Goal: Task Accomplishment & Management: Use online tool/utility

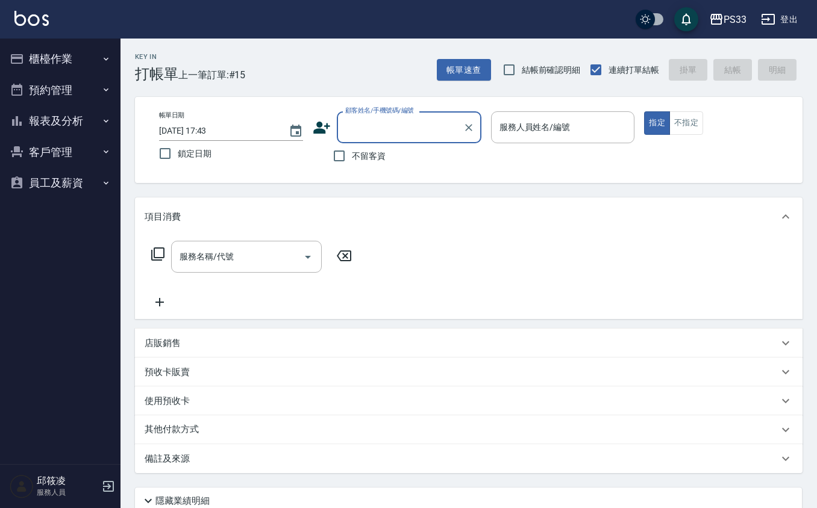
drag, startPoint x: 82, startPoint y: 150, endPoint x: 69, endPoint y: 186, distance: 37.9
click at [82, 152] on button "客戶管理" at bounding box center [60, 152] width 111 height 31
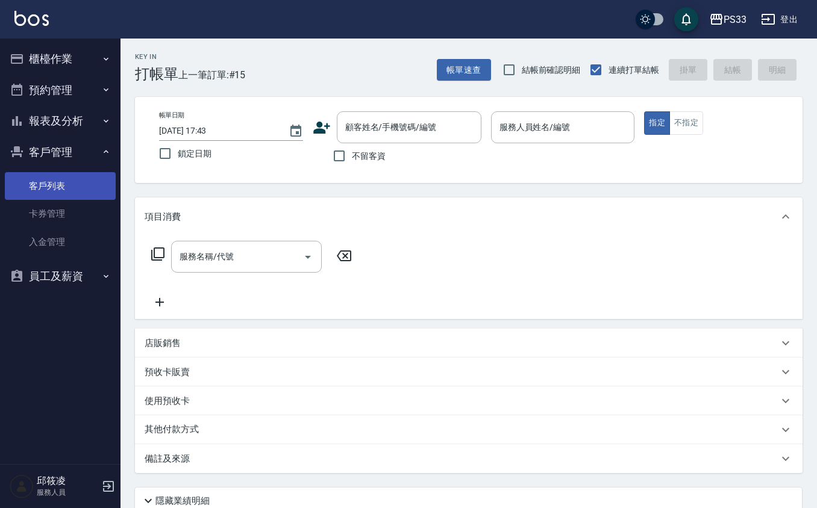
click at [53, 172] on ul "客戶列表 卡券管理 入金管理" at bounding box center [60, 213] width 111 height 93
click at [59, 191] on link "客戶列表" at bounding box center [60, 186] width 111 height 28
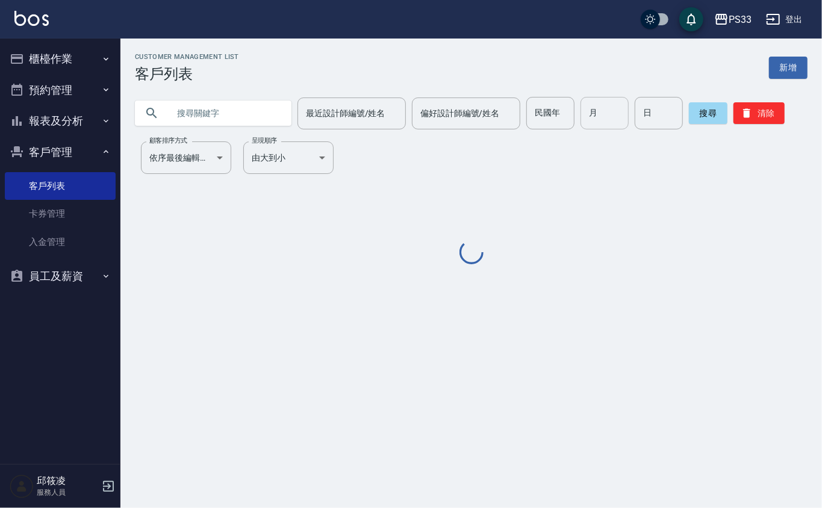
click at [581, 119] on input "月" at bounding box center [605, 113] width 48 height 33
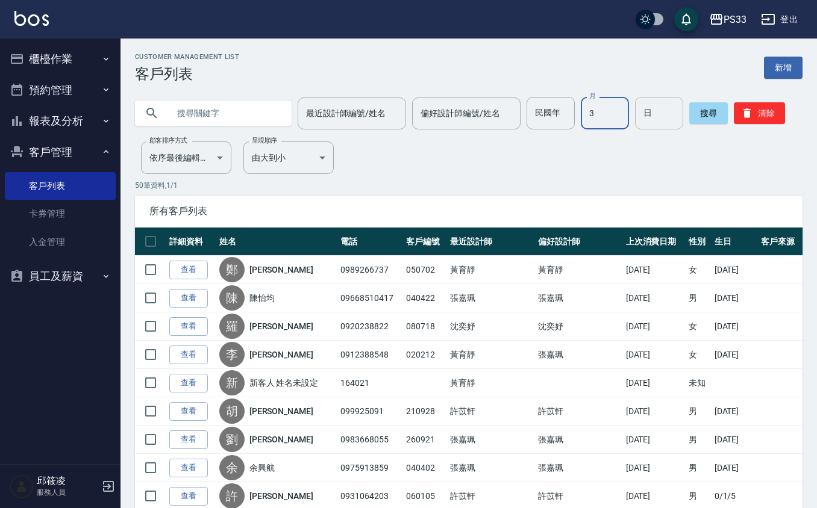
type input "3"
click at [659, 107] on input "日" at bounding box center [659, 113] width 48 height 33
type input "3"
click at [708, 119] on button "搜尋" at bounding box center [708, 113] width 39 height 22
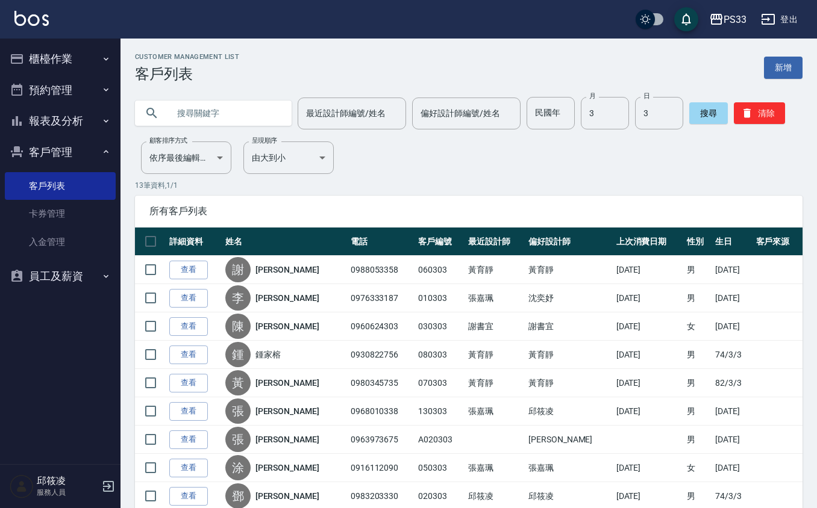
click at [73, 60] on button "櫃檯作業" at bounding box center [60, 58] width 111 height 31
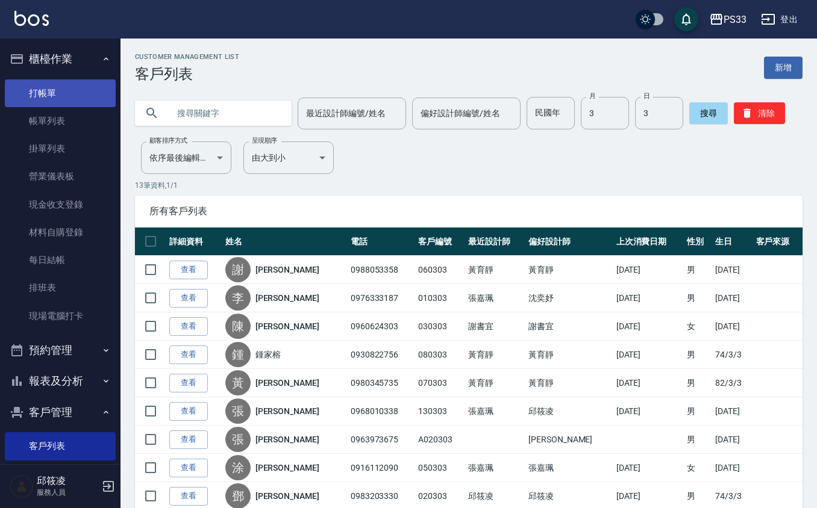
click at [80, 89] on link "打帳單" at bounding box center [60, 94] width 111 height 28
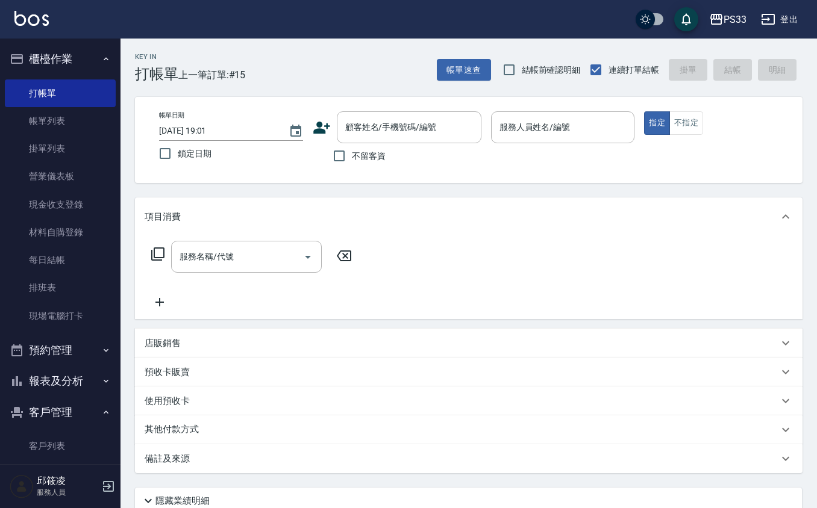
click at [324, 121] on icon at bounding box center [322, 128] width 18 height 18
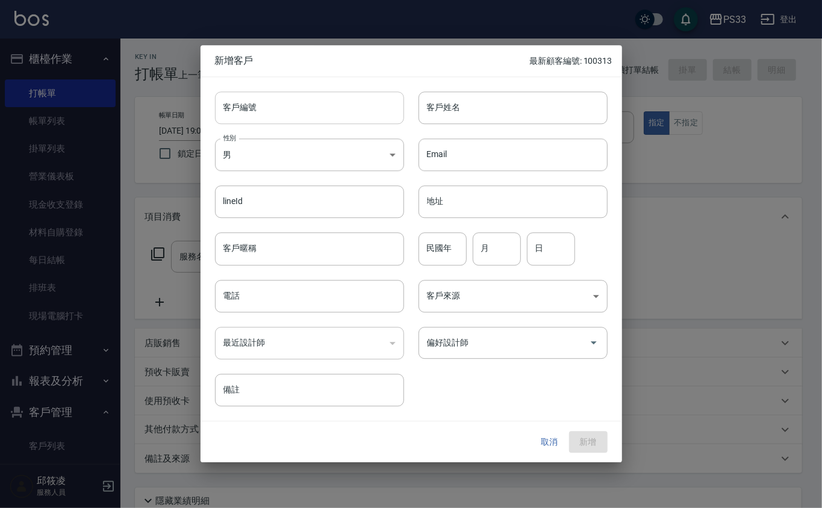
click at [323, 108] on input "客戶編號" at bounding box center [309, 108] width 189 height 33
type input "090303"
type input "葛振羽"
type input "95"
type input "3"
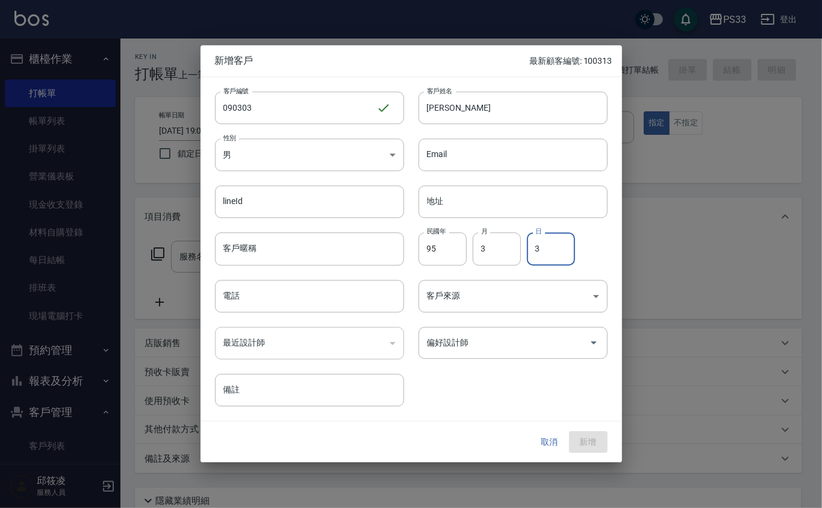
type input "3"
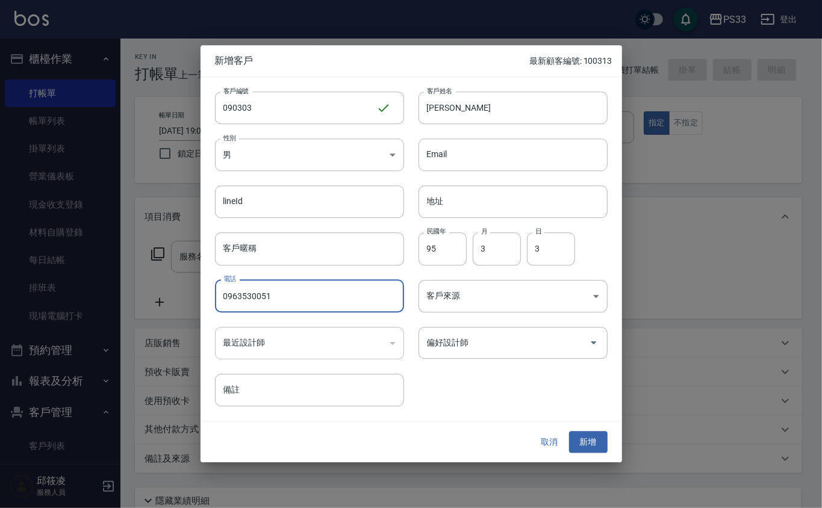
type input "0963530051"
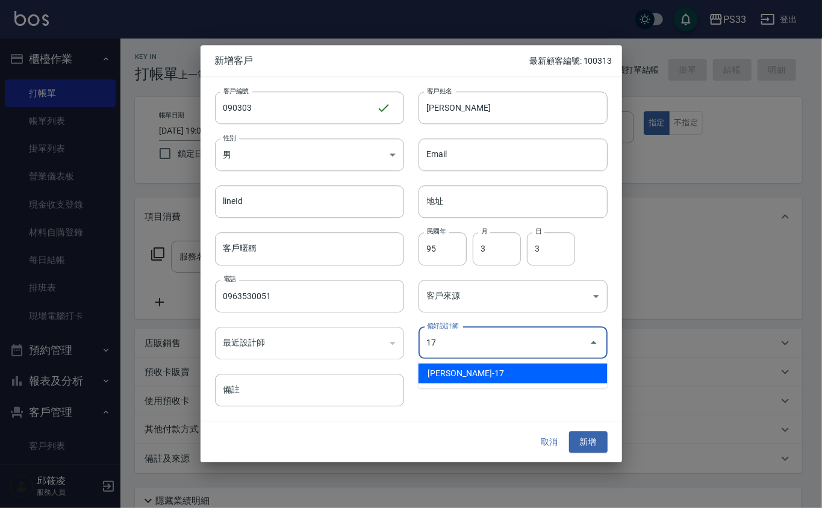
type input "張嘉珮"
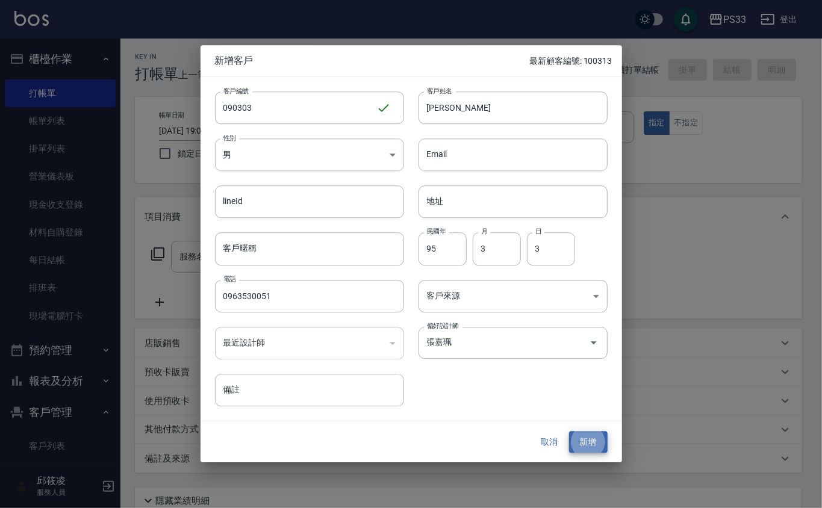
click at [569, 431] on button "新增" at bounding box center [588, 442] width 39 height 22
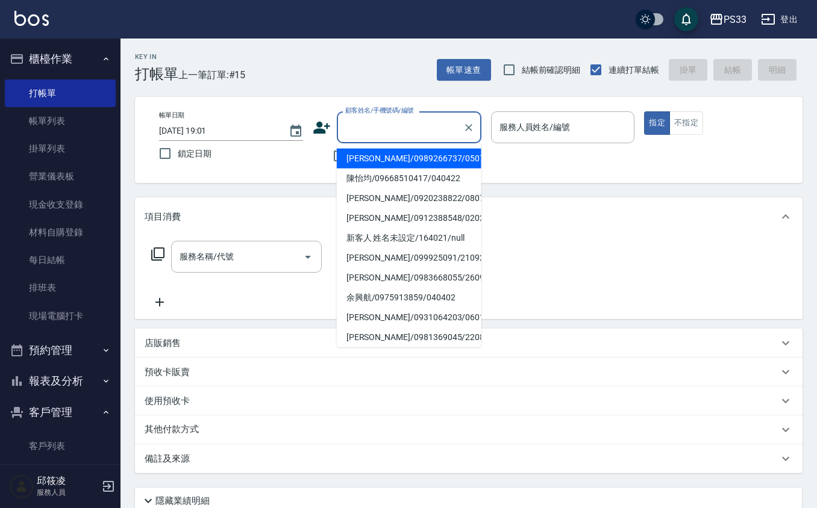
click at [352, 123] on input "顧客姓名/手機號碼/編號" at bounding box center [400, 127] width 116 height 21
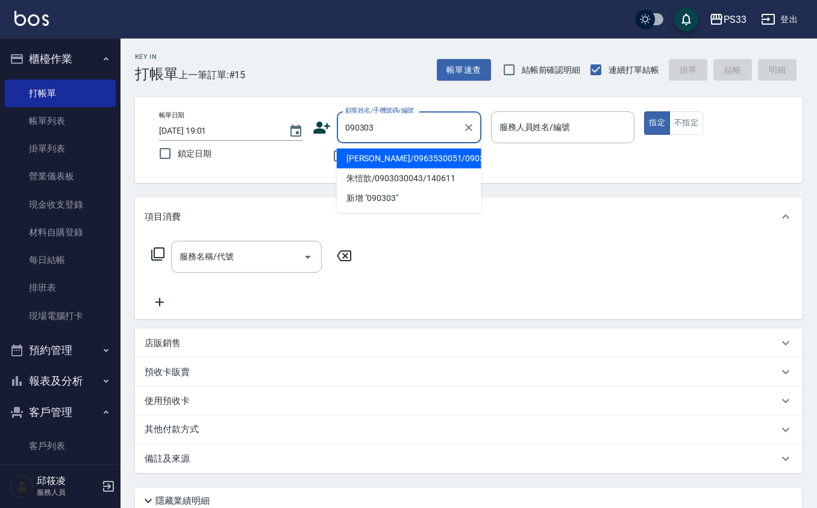
type input "[PERSON_NAME]/0963530051/090303"
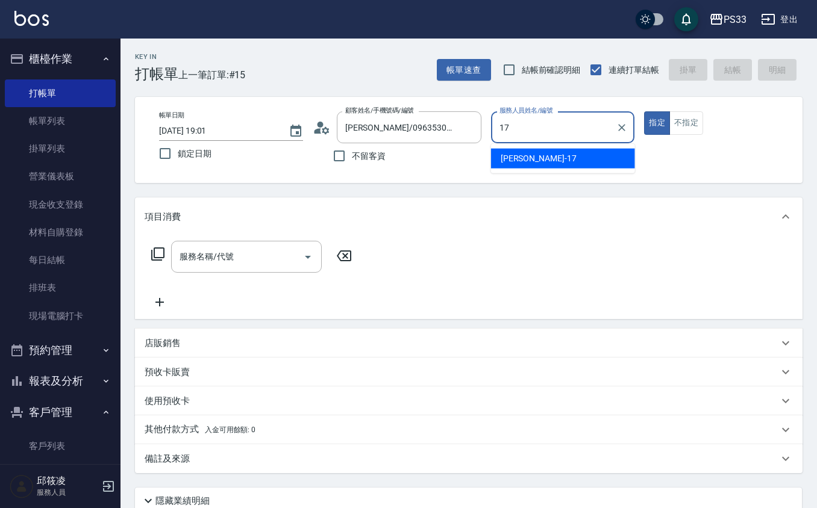
type input "嘉珮-17"
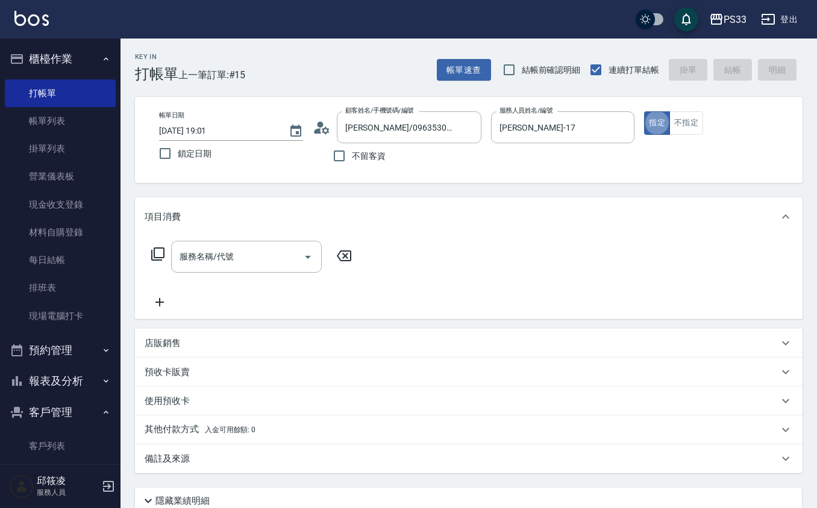
type button "true"
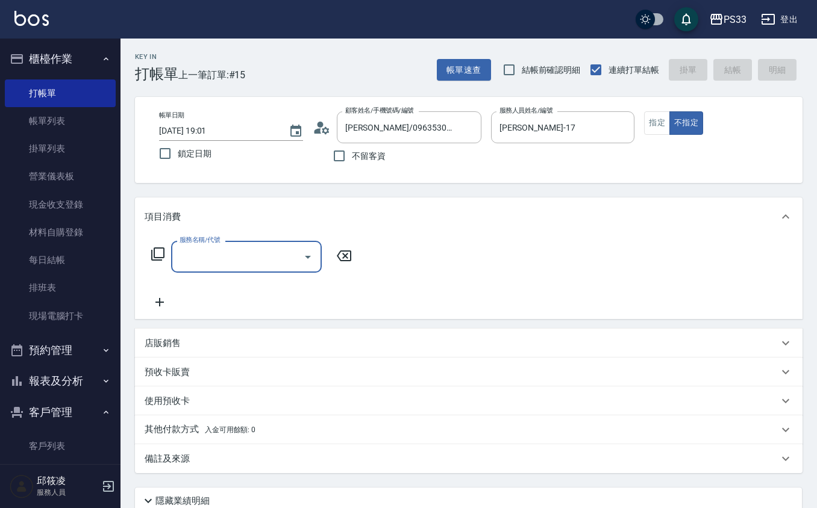
type input "3"
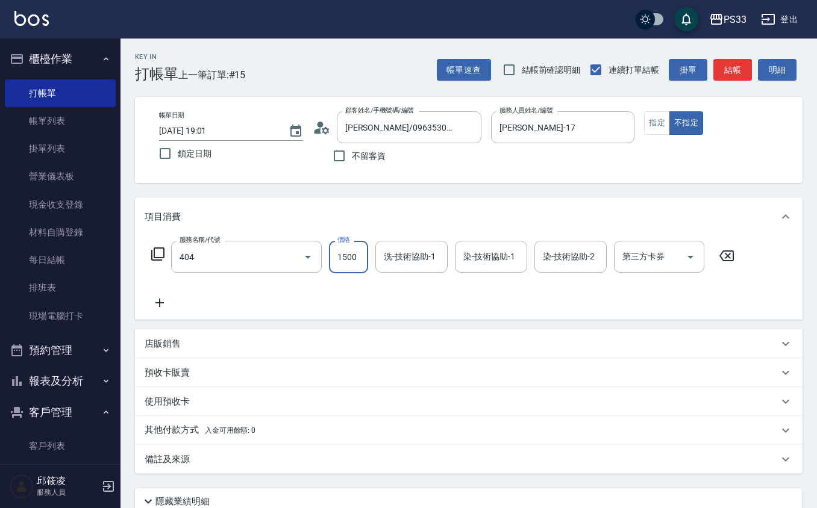
type input "設計染髮(404)"
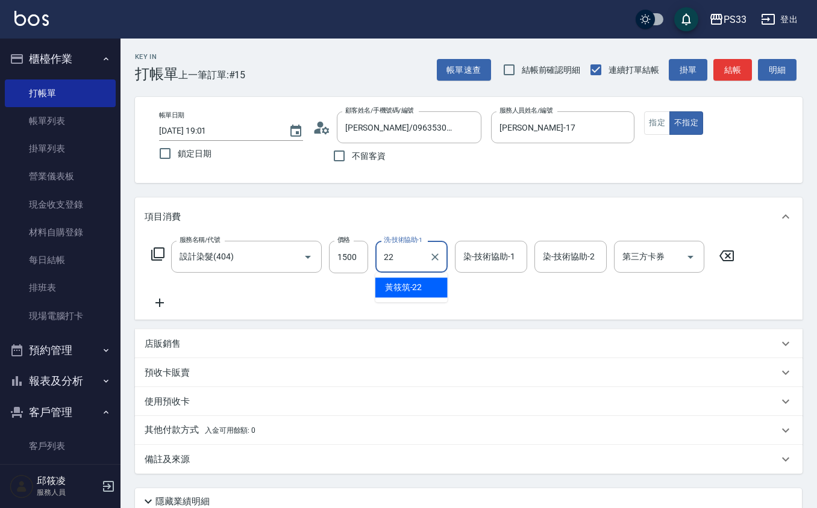
type input "黃筱筑 -22"
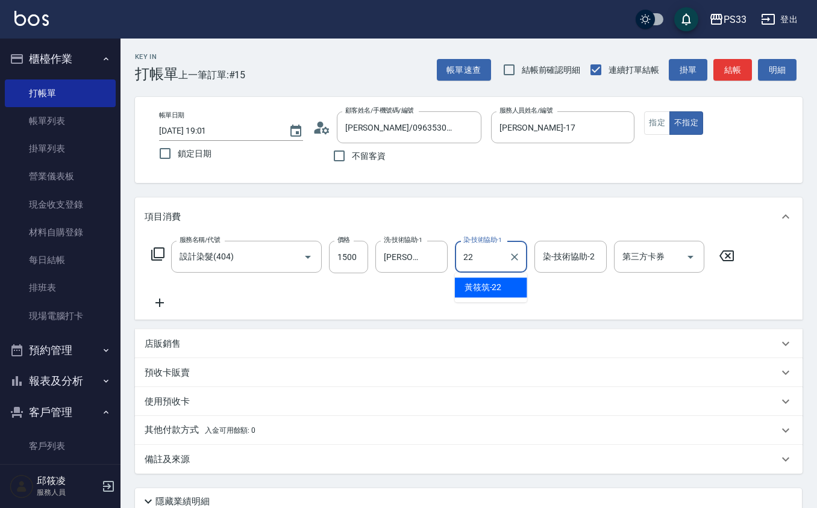
type input "黃筱筑 -22"
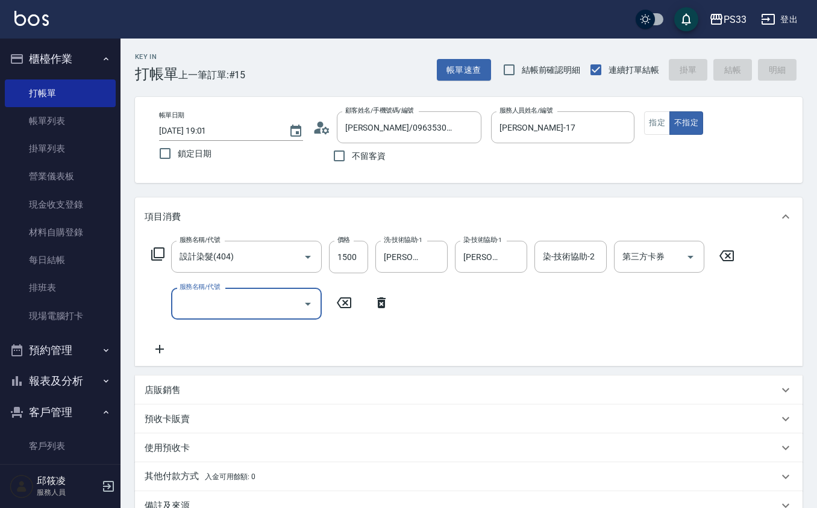
type input "2025/09/12 19:06"
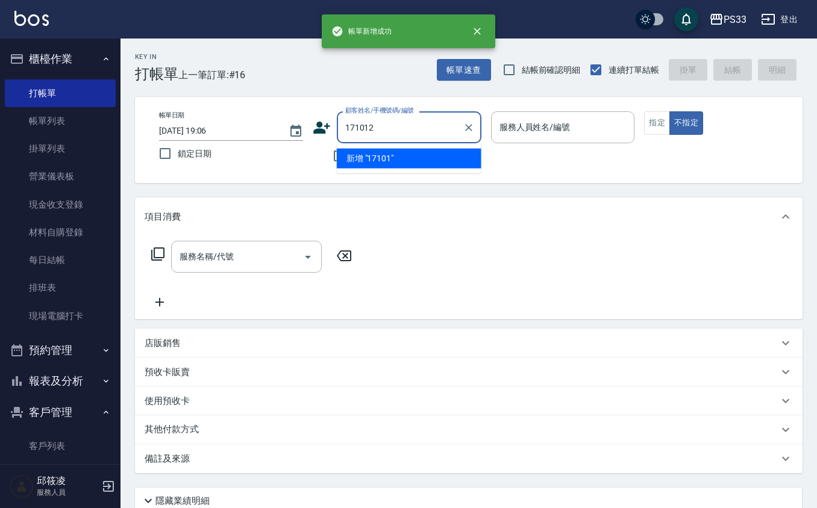
type input "171012"
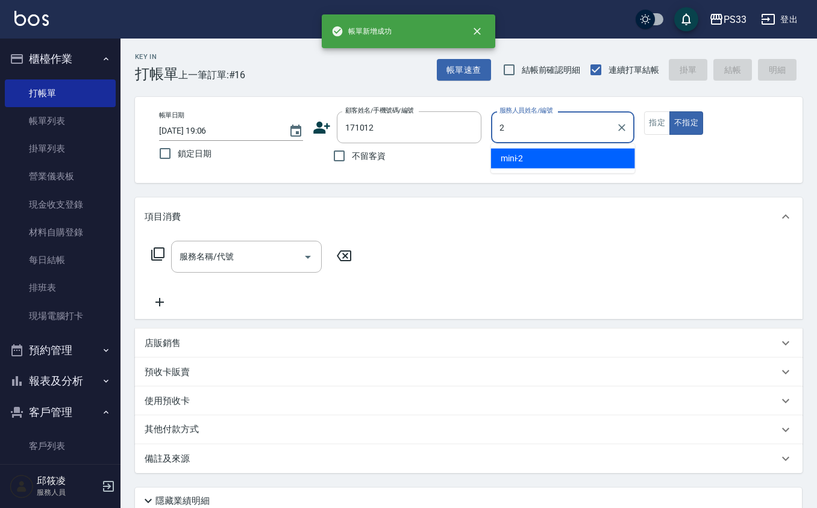
type input "mini-2"
type button "false"
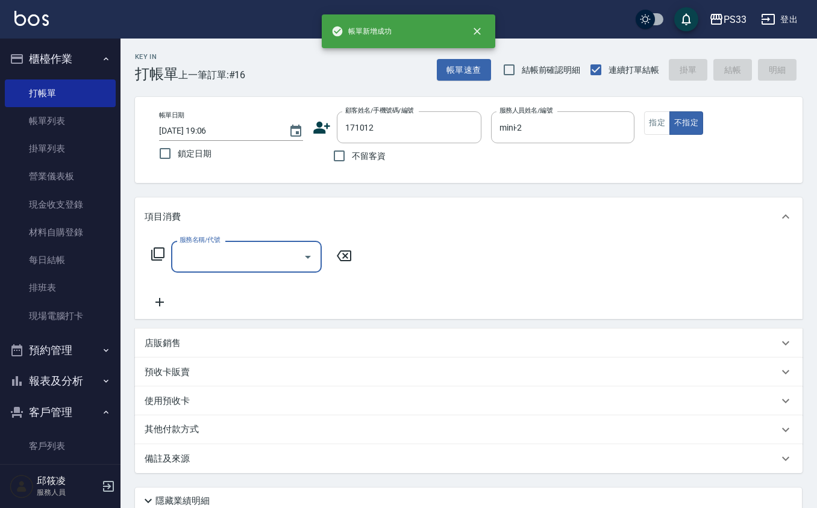
type input "[PERSON_NAME]/0979208893/171012"
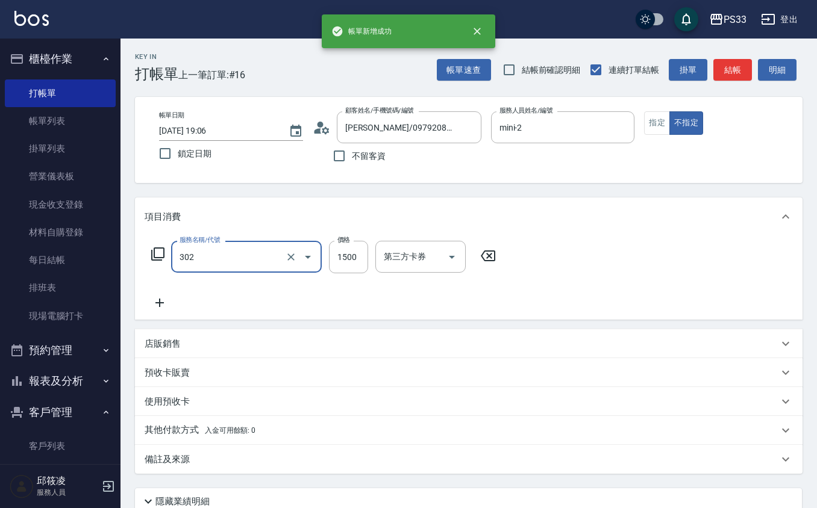
type input "設計燙髮(302)"
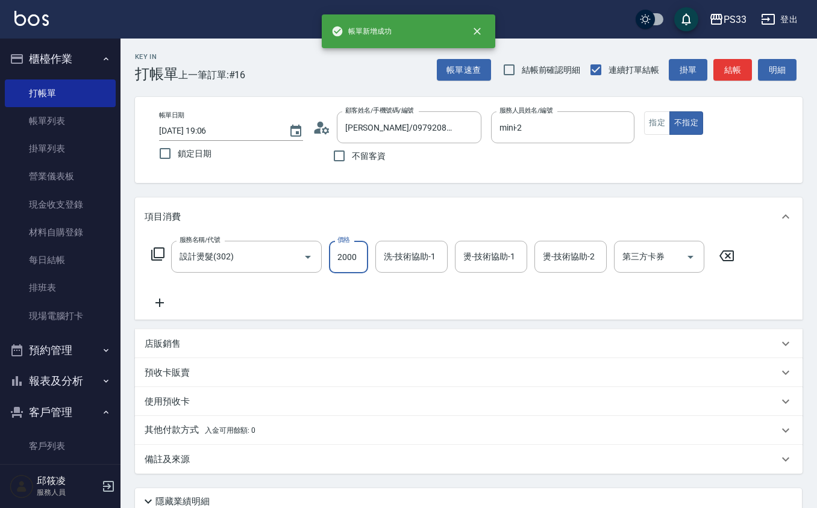
type input "2000"
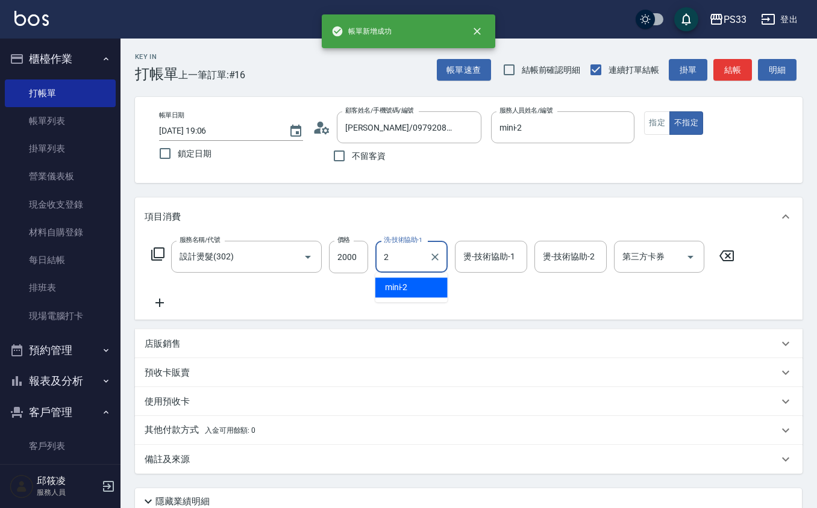
type input "mini-2"
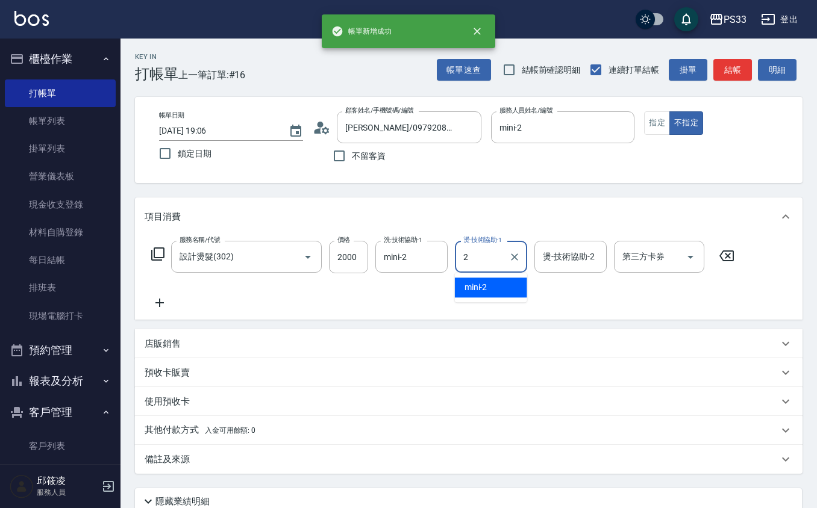
type input "mini-2"
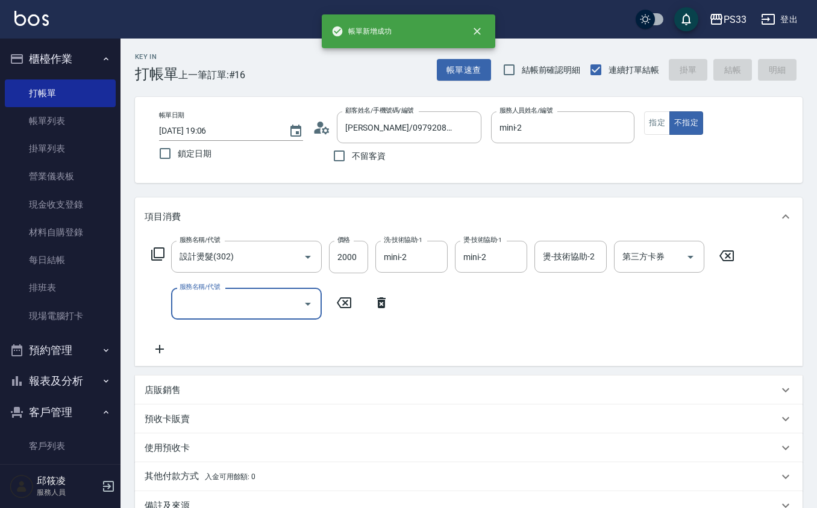
type input "2025/09/12 19:07"
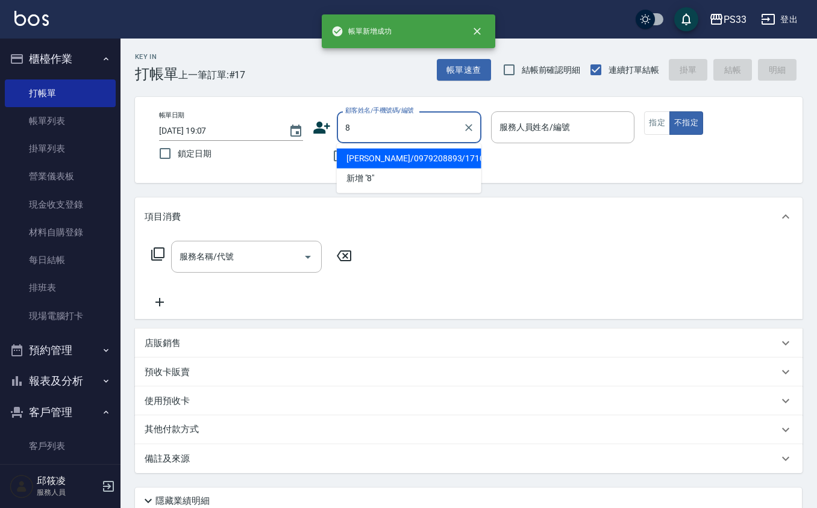
type input "[PERSON_NAME]/0979208893/171012"
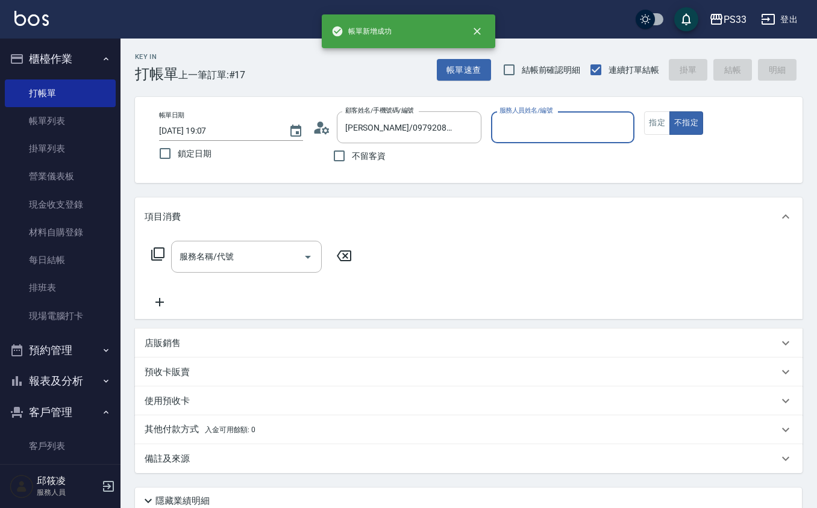
type input "8"
type input "大哥/0908611702/8"
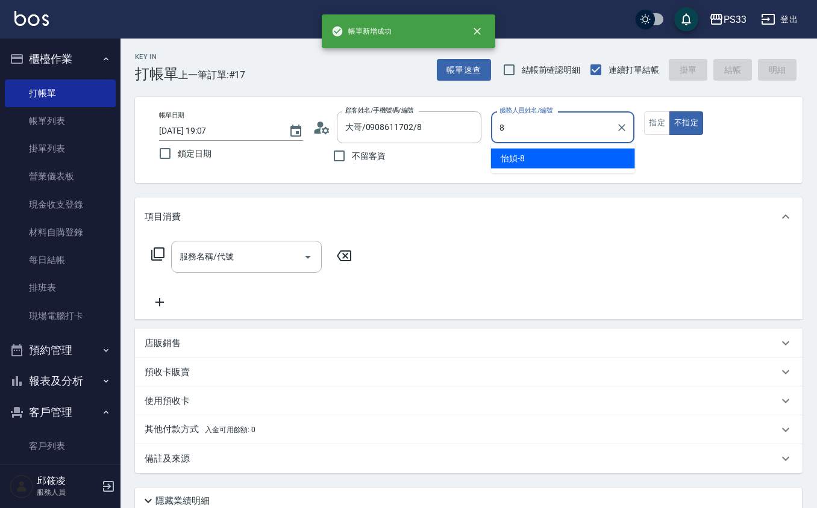
type input "怡媜-8"
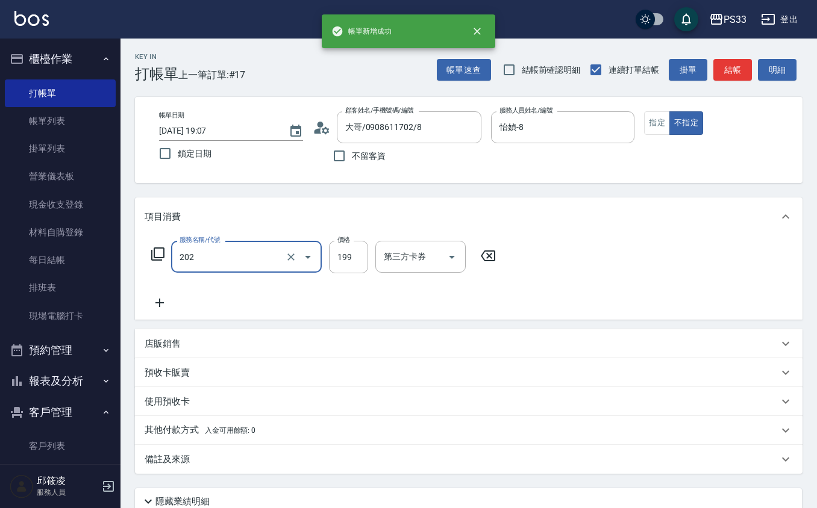
type input "不指定單剪(202)"
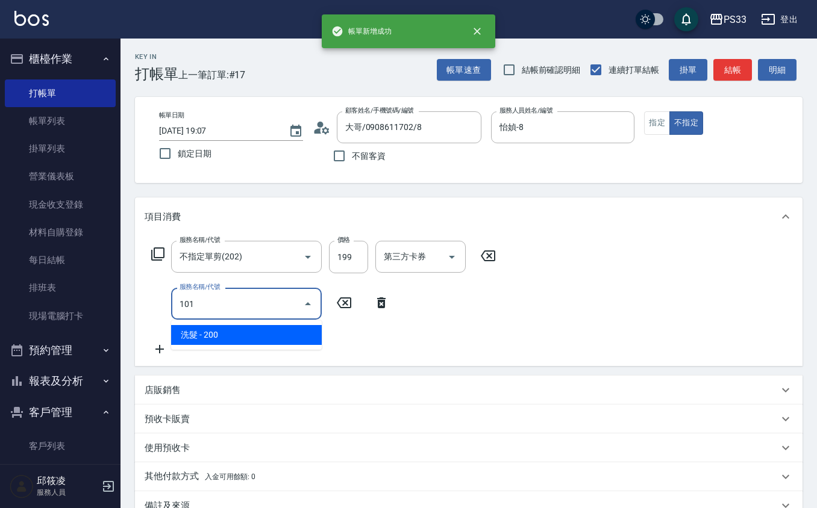
type input "洗髮(101)"
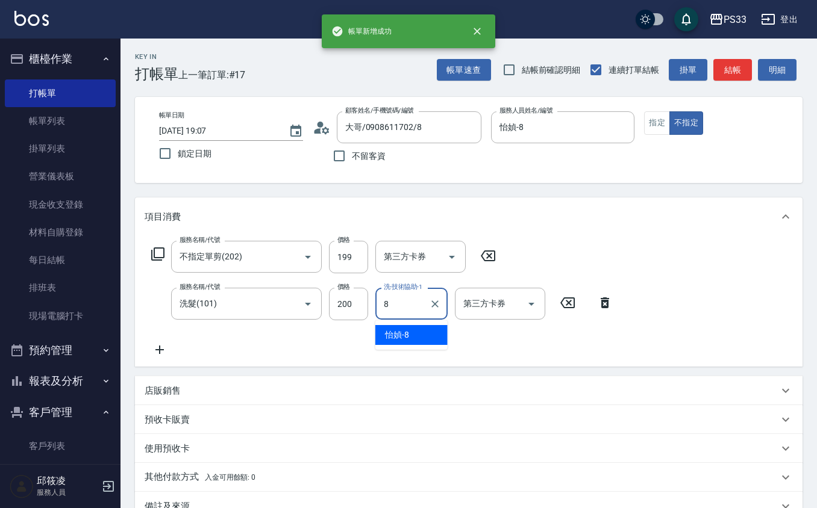
type input "怡媜-8"
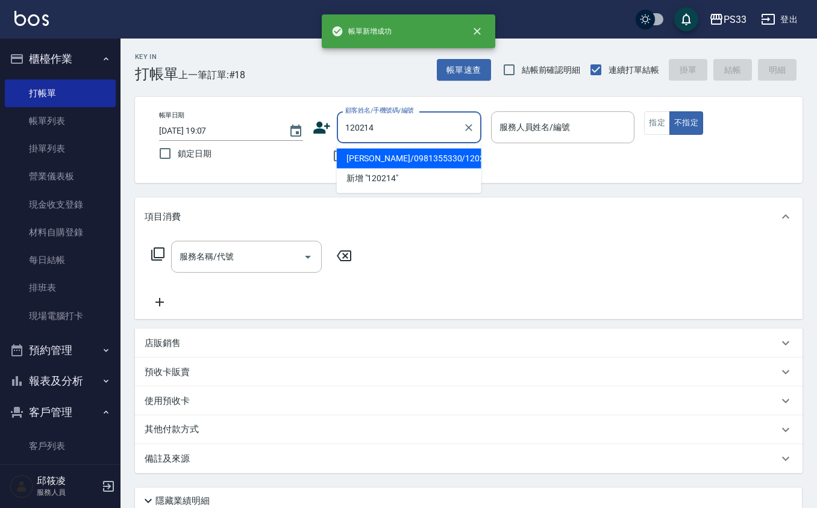
type input "[PERSON_NAME]/0981355330/120214"
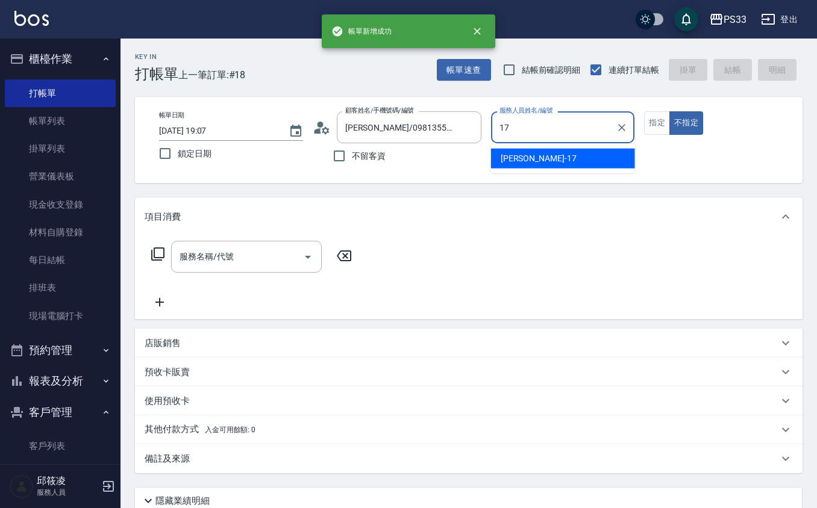
type input "嘉珮-17"
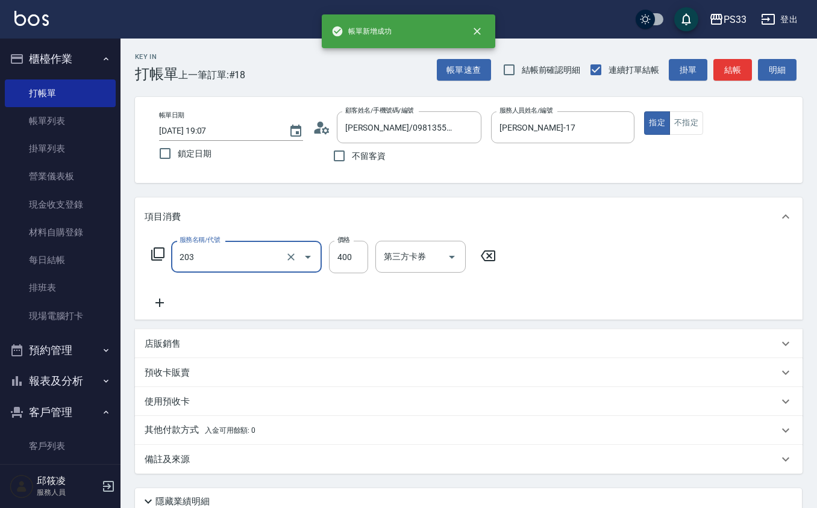
type input "指定單剪(203)"
type input "200"
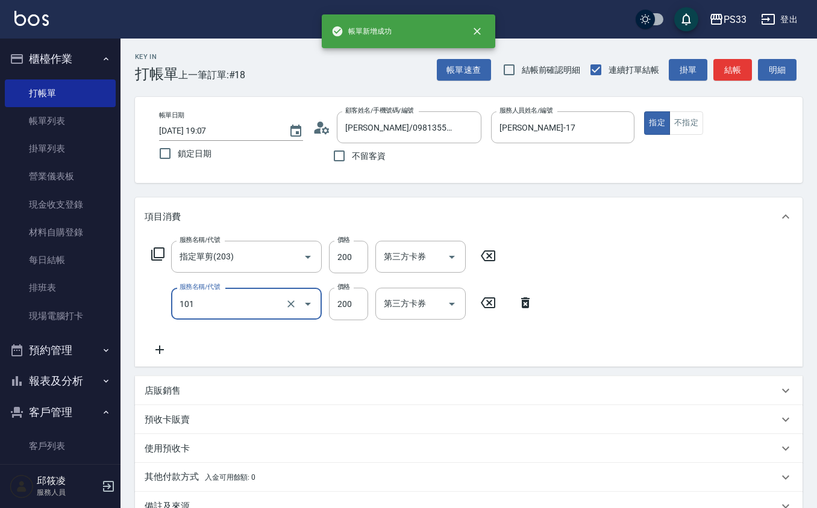
type input "洗髮(101)"
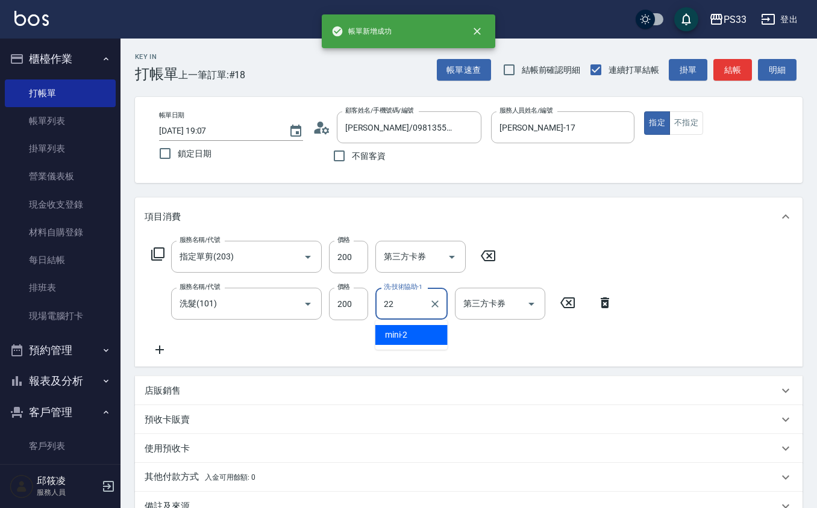
type input "黃筱筑 -22"
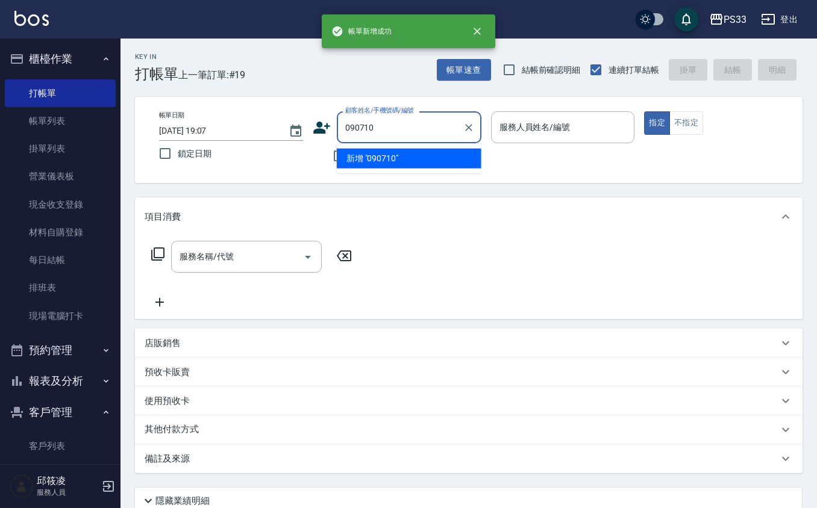
type input "090710"
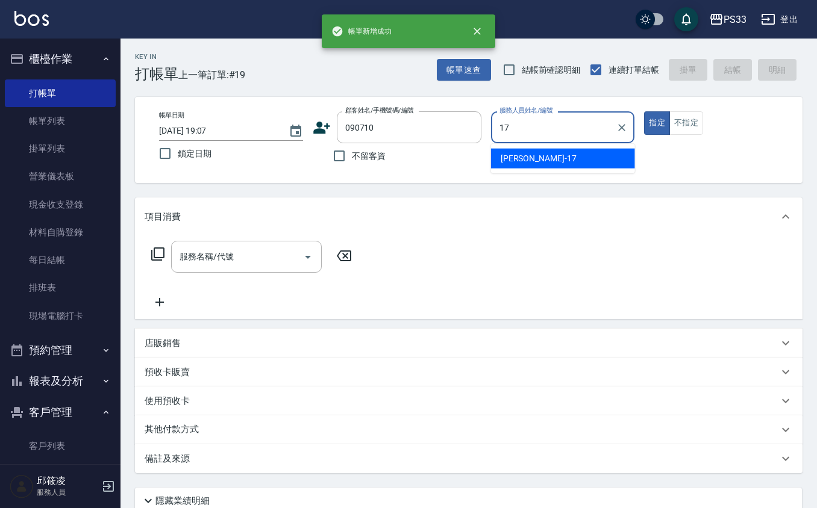
type input "嘉珮-17"
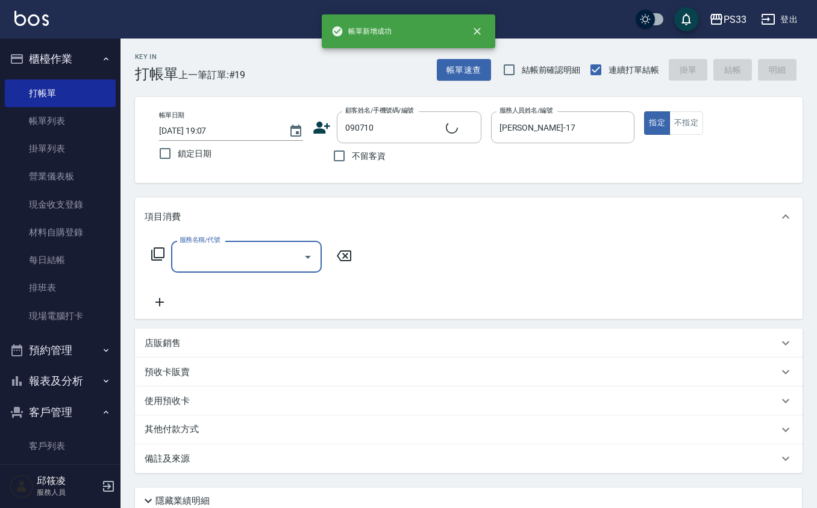
type input "[PERSON_NAME]/0911926093/090710"
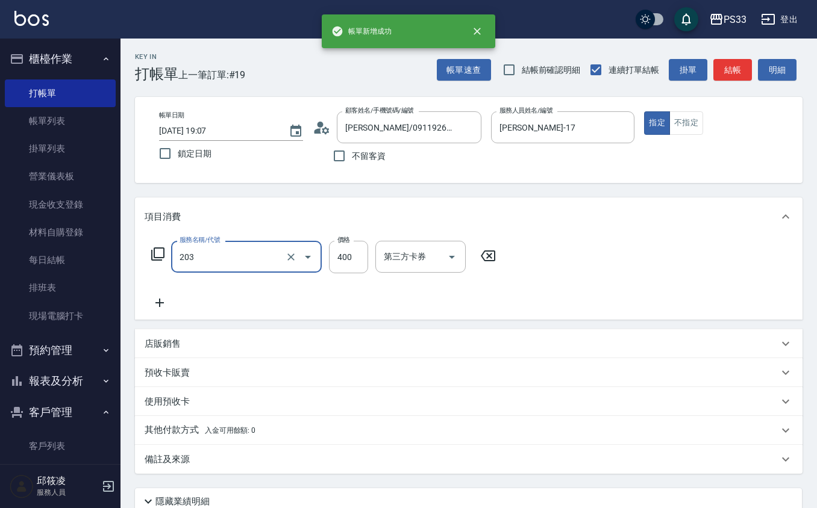
type input "指定單剪(203)"
type input "200"
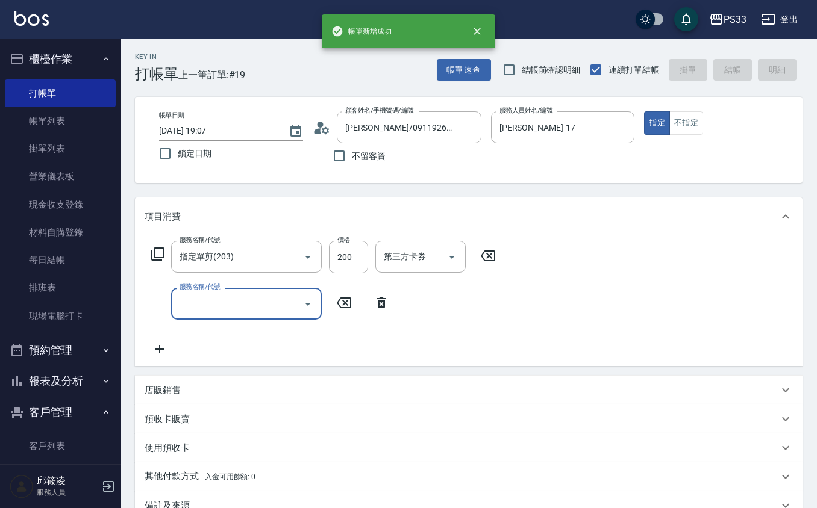
type input "2025/09/12 19:08"
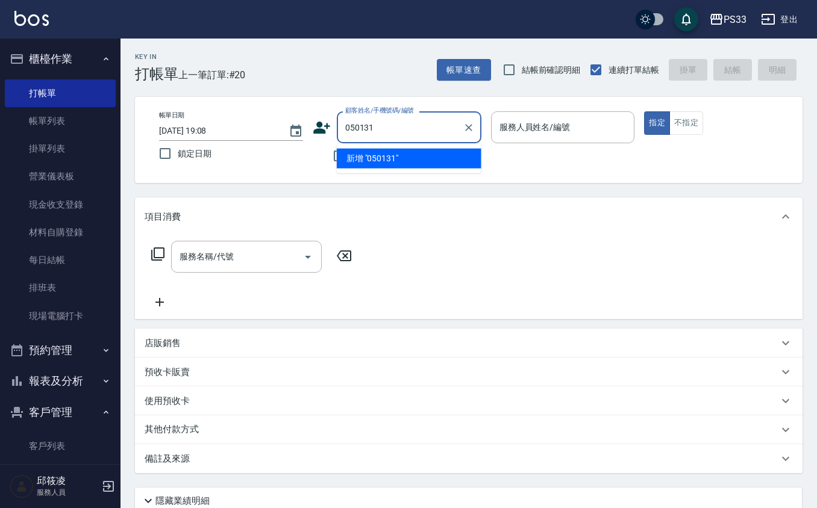
type input "050131"
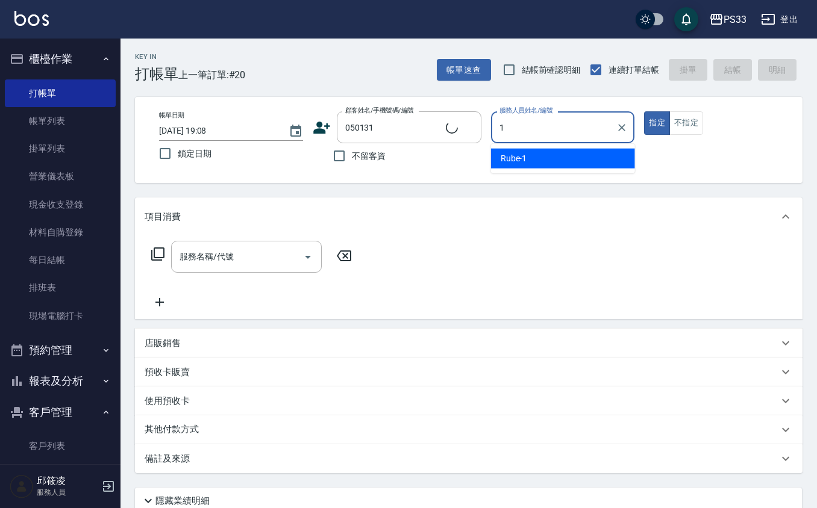
type input "Rube-1"
type input "[PERSON_NAME]/0955845667/050131"
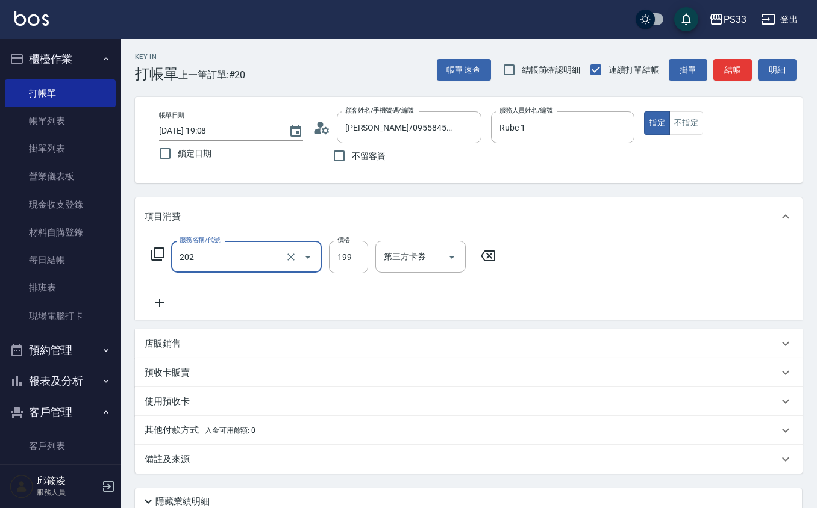
type input "不指定單剪(202)"
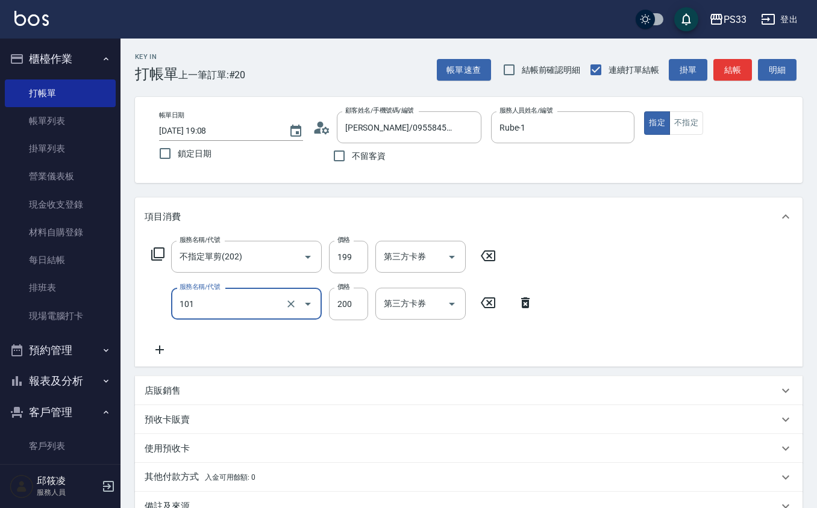
type input "洗髮(101)"
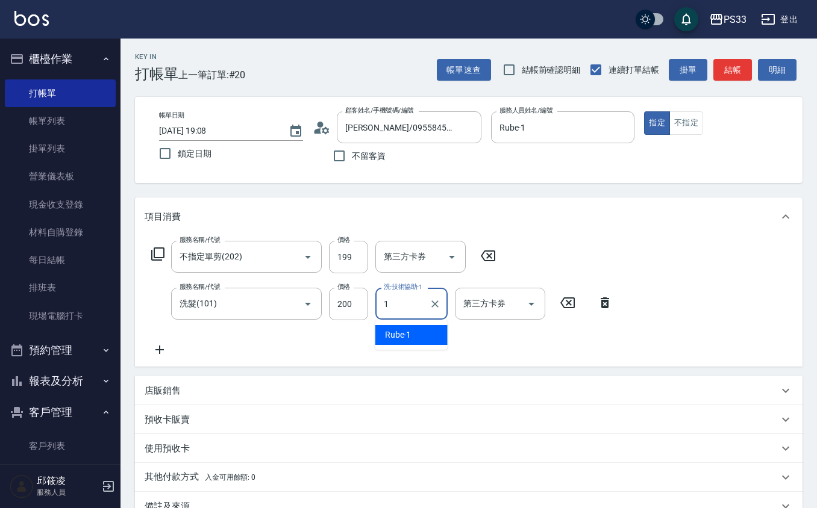
type input "Rube-1"
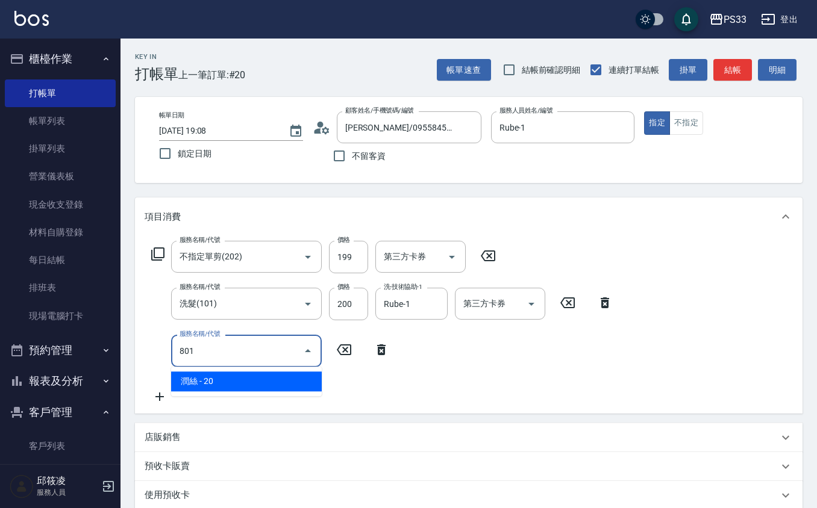
type input "潤絲(801)"
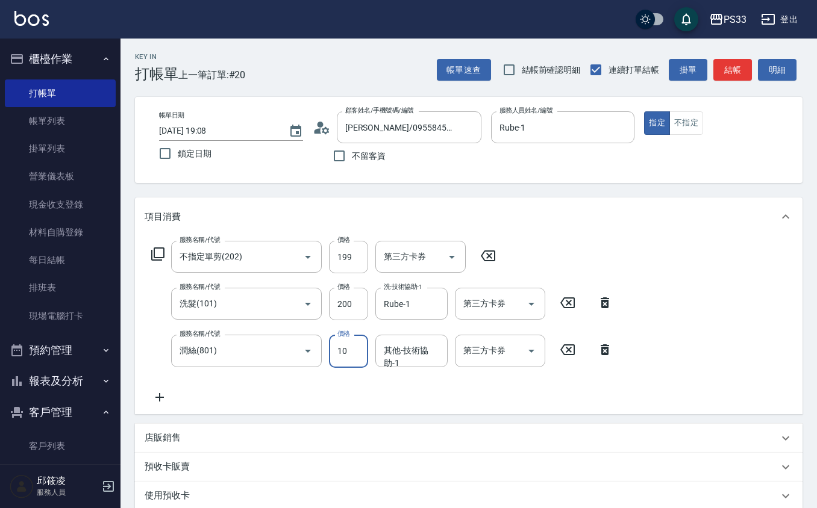
type input "10"
type input "Rube-1"
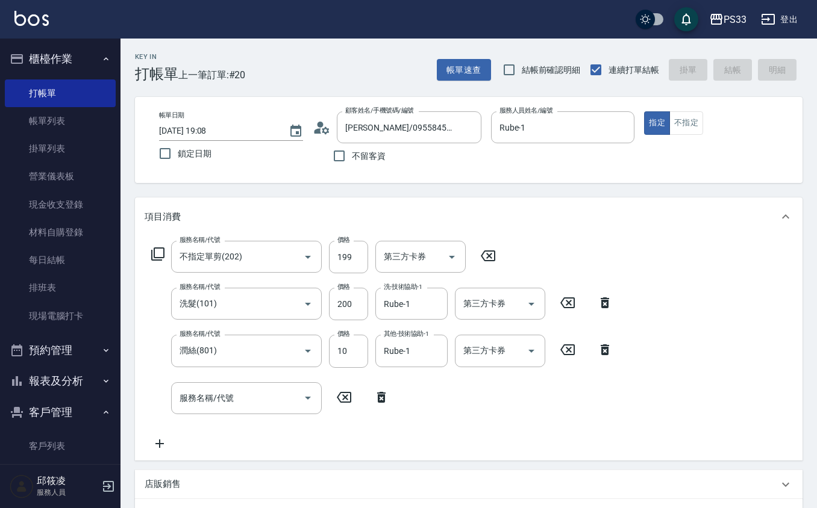
type input "2025/09/12 19:25"
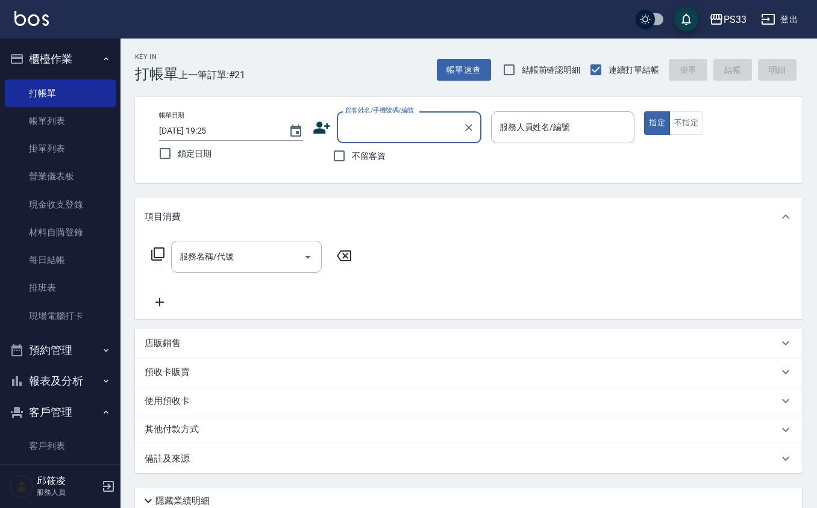
click at [413, 133] on div "顧客姓名/手機號碼/編號 顧客姓名/手機號碼/編號" at bounding box center [409, 127] width 145 height 32
type input "230928"
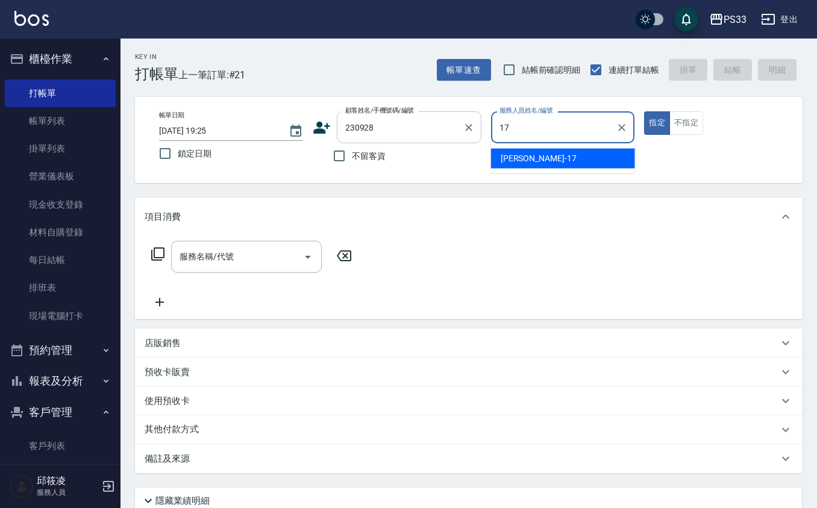
type input "嘉珮-17"
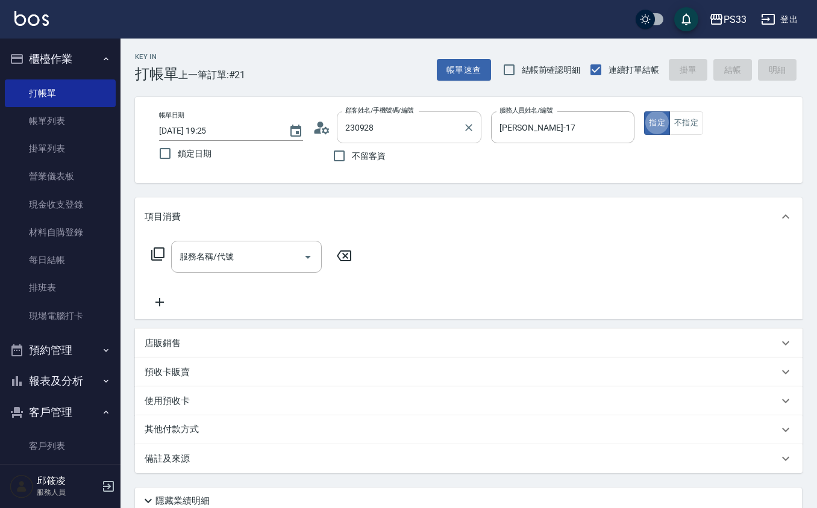
type input "[PERSON_NAME]/0973440809/230928"
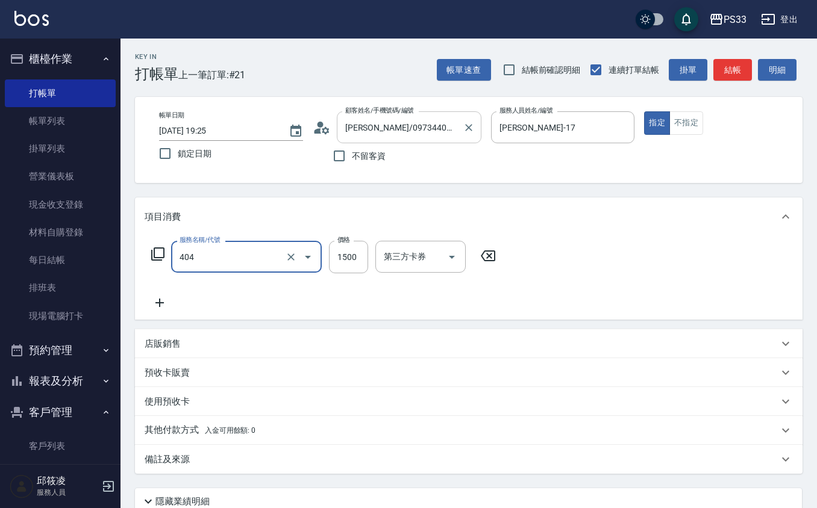
type input "設計染髮(404)"
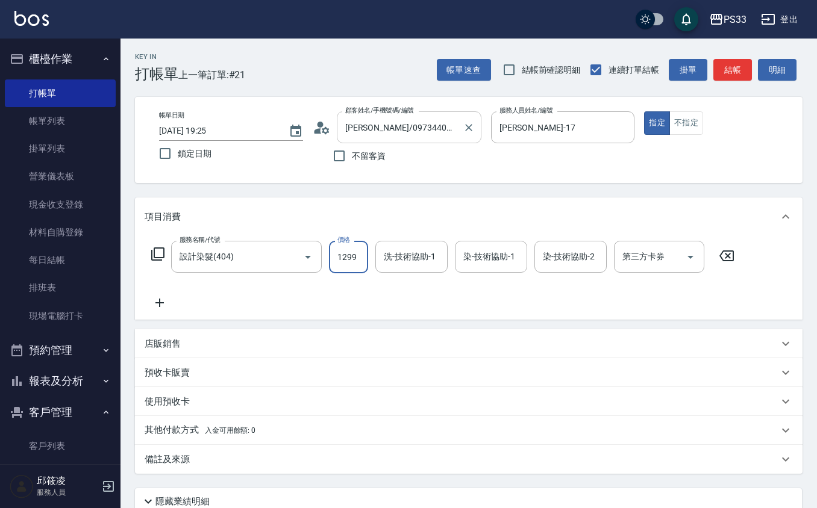
type input "1299"
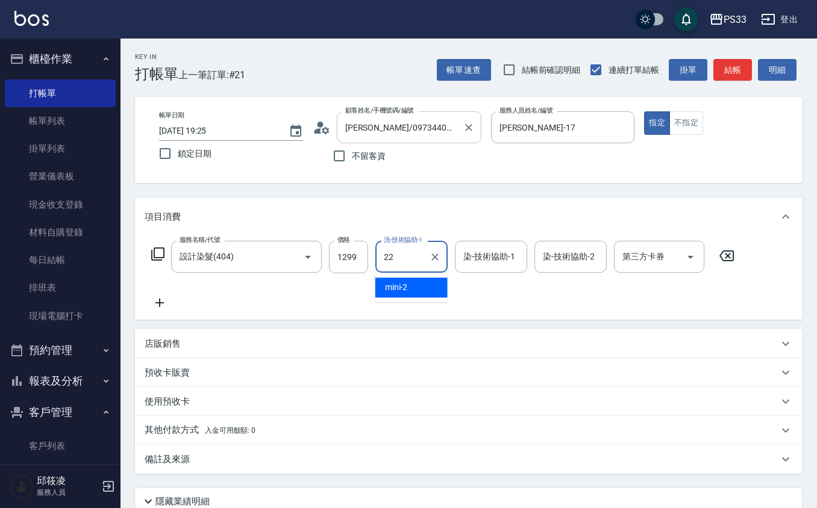
type input "黃筱筑 -22"
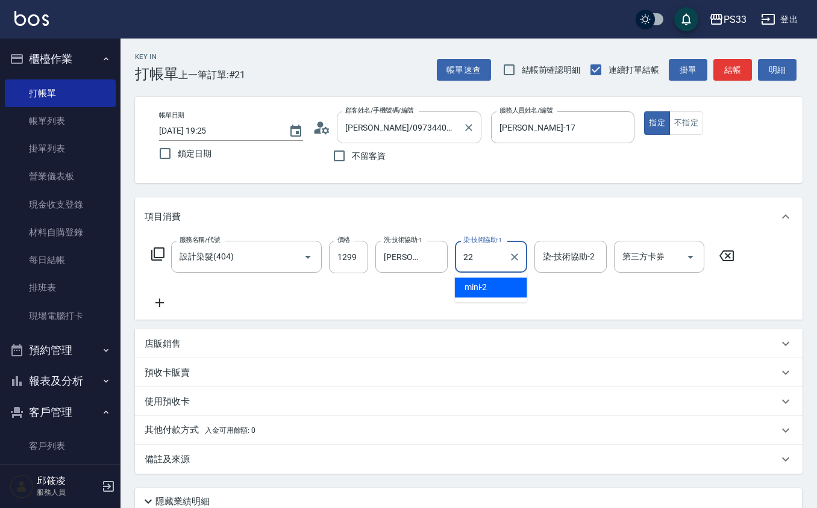
type input "黃筱筑 -22"
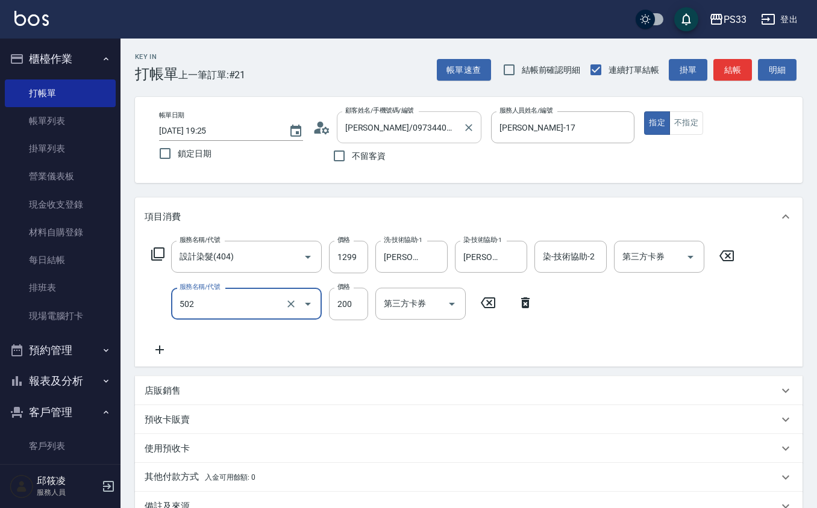
type input "自備護髮(502)"
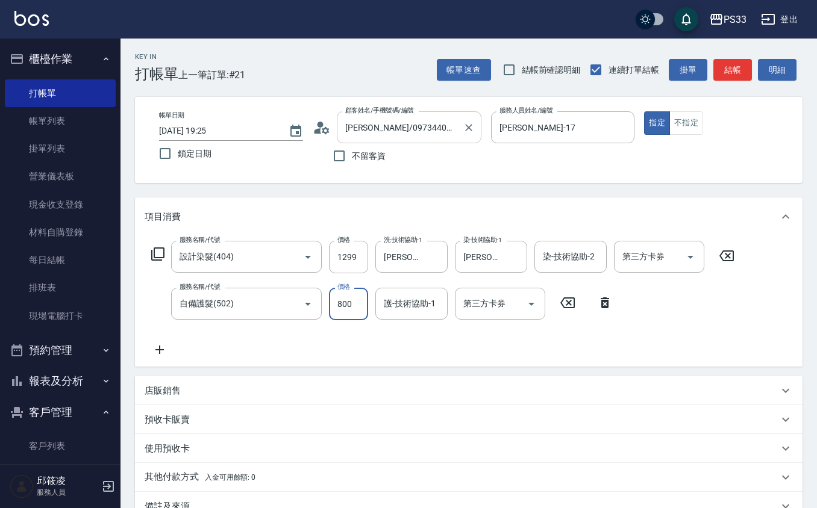
type input "800"
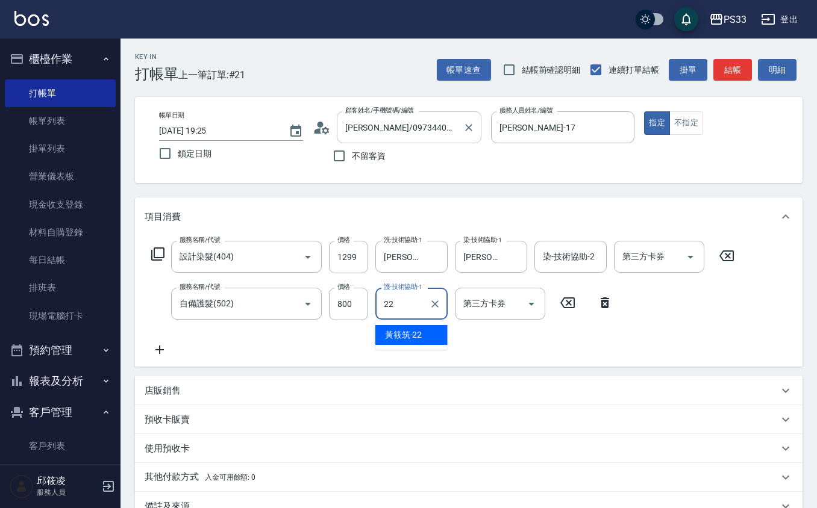
type input "黃筱筑 -22"
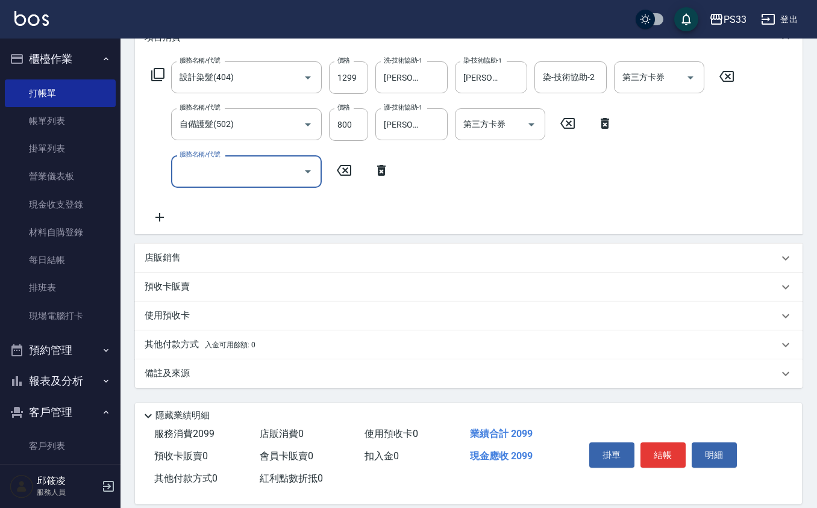
scroll to position [193, 0]
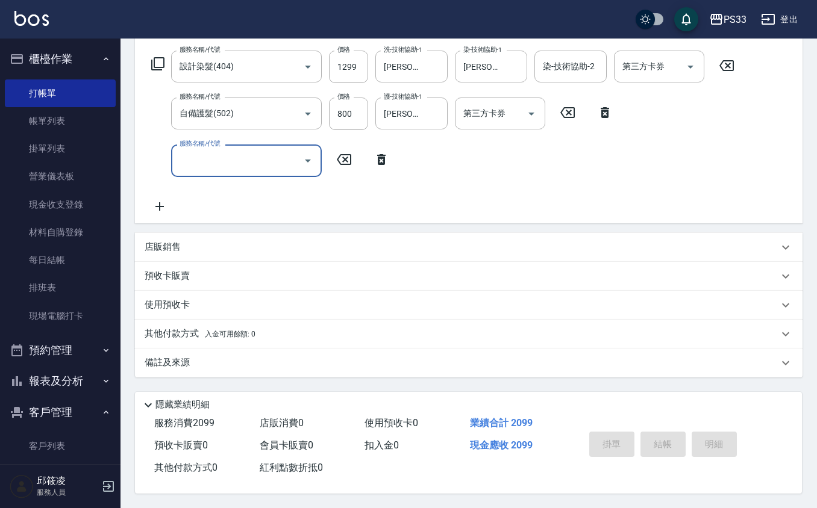
type input "2025/09/12 19:29"
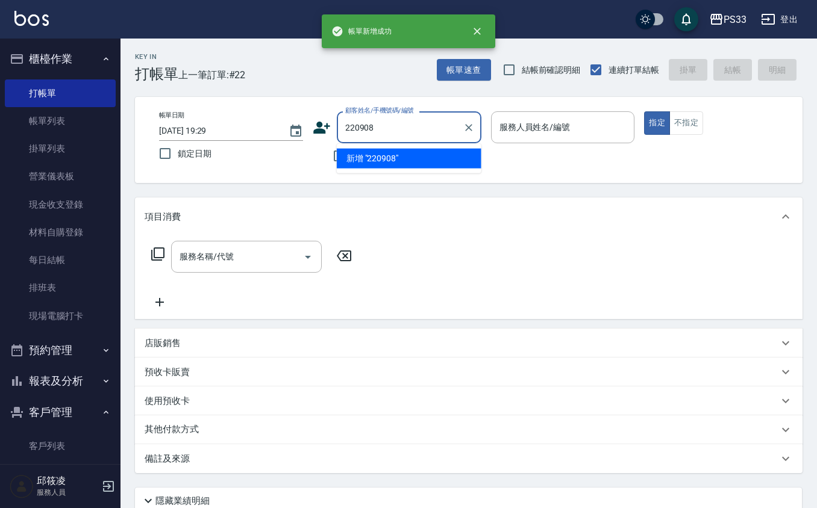
type input "220908"
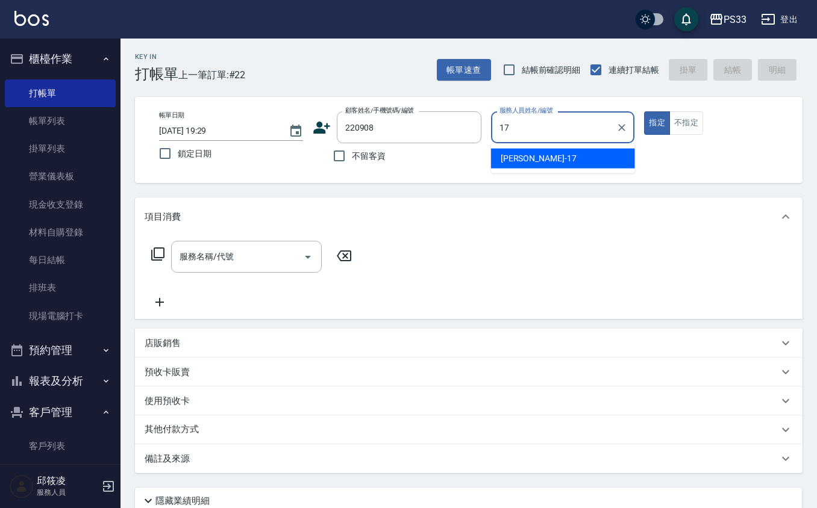
type input "嘉珮-17"
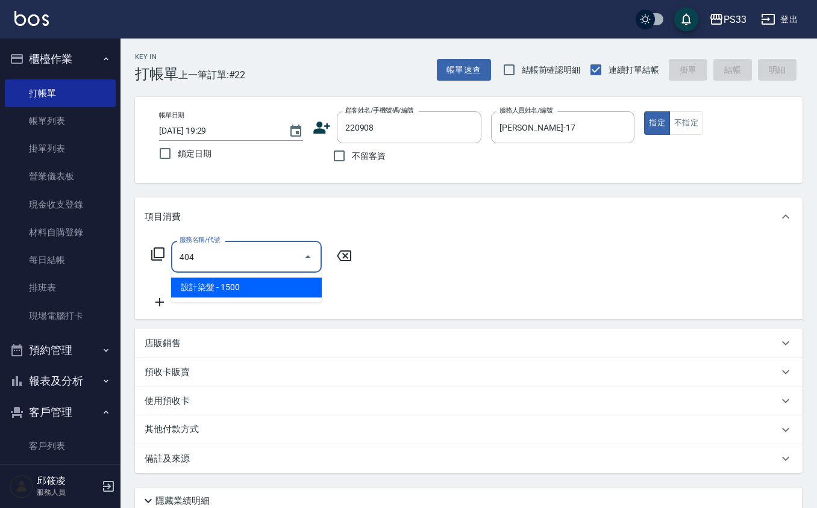
type input "設計染髮(404)"
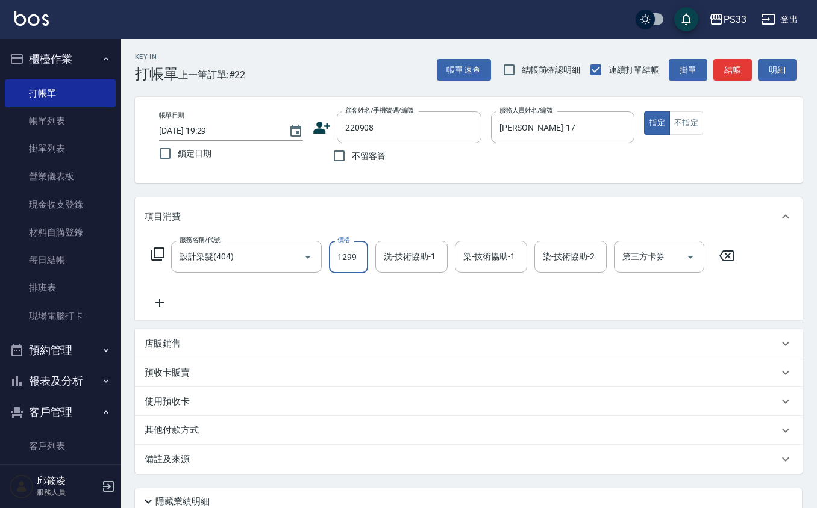
type input "1299"
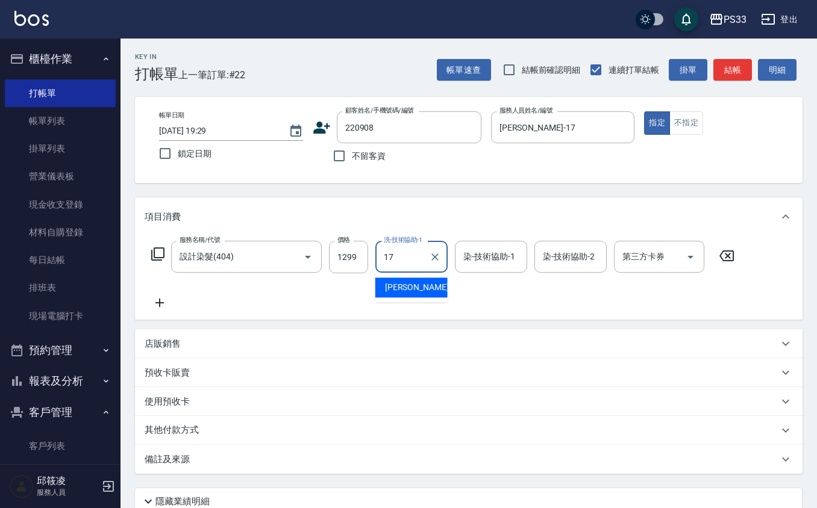
type input "嘉珮-17"
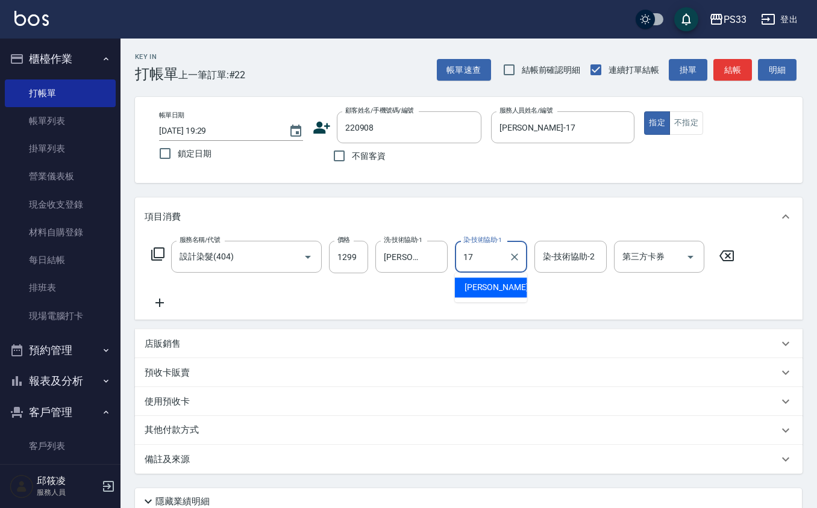
type input "嘉珮-17"
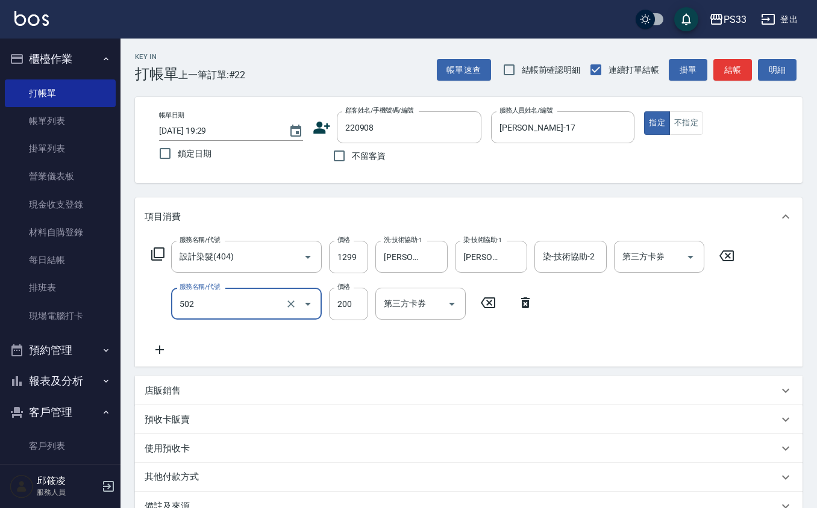
type input "自備護髮(502)"
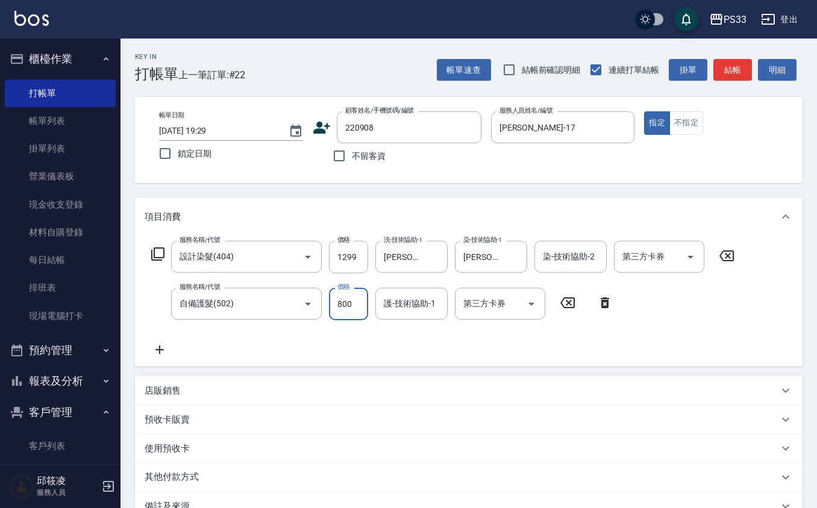
type input "800"
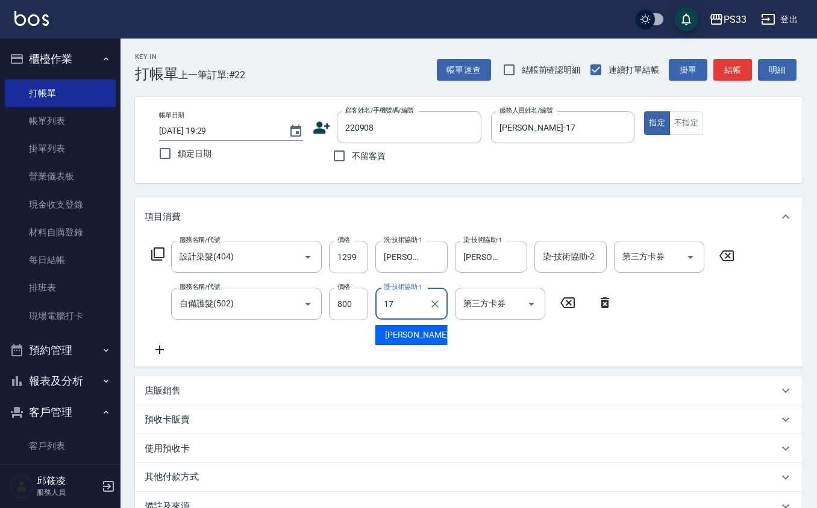
type input "嘉珮-17"
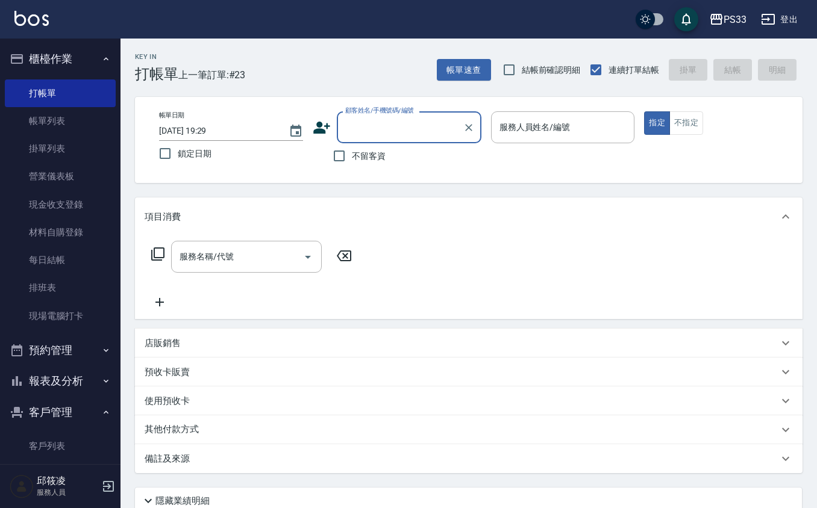
click at [320, 128] on icon at bounding box center [322, 128] width 18 height 18
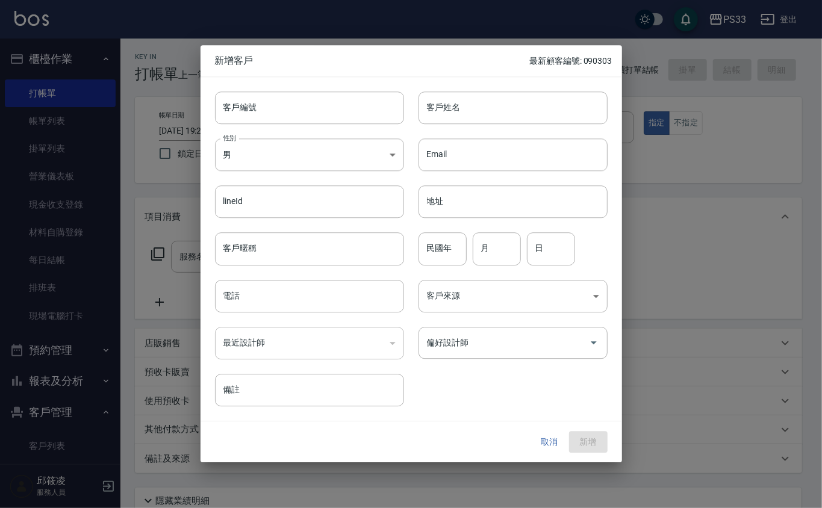
click at [290, 81] on div "客戶編號 客戶編號" at bounding box center [303, 100] width 204 height 47
click at [301, 95] on input "客戶編號" at bounding box center [309, 108] width 189 height 33
type input "110313"
type input "[PERSON_NAME]"
click at [557, 443] on button "取消" at bounding box center [550, 442] width 39 height 22
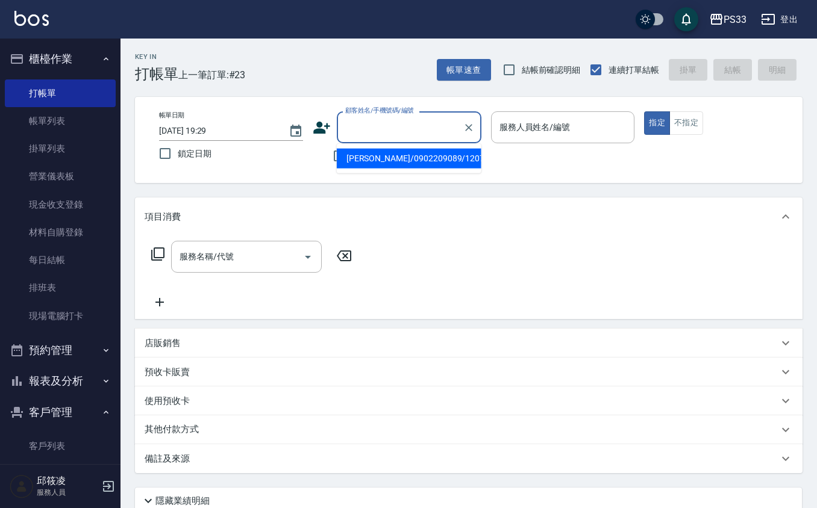
click at [434, 136] on input "顧客姓名/手機號碼/編號" at bounding box center [400, 127] width 116 height 21
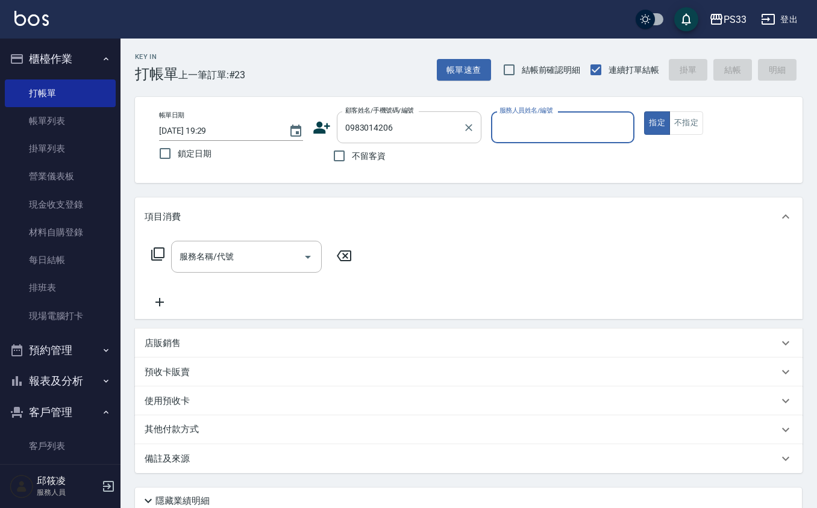
type input "0983014206"
click at [319, 133] on icon at bounding box center [321, 128] width 17 height 12
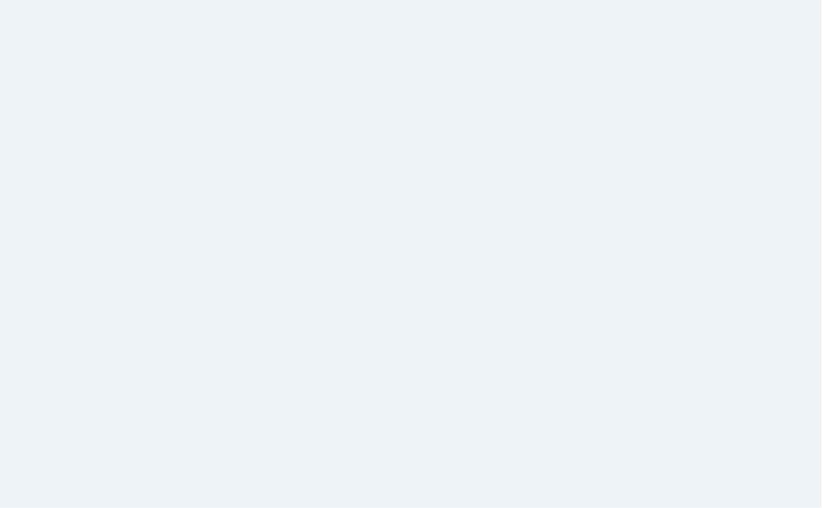
click at [302, 0] on html at bounding box center [411, 0] width 822 height 0
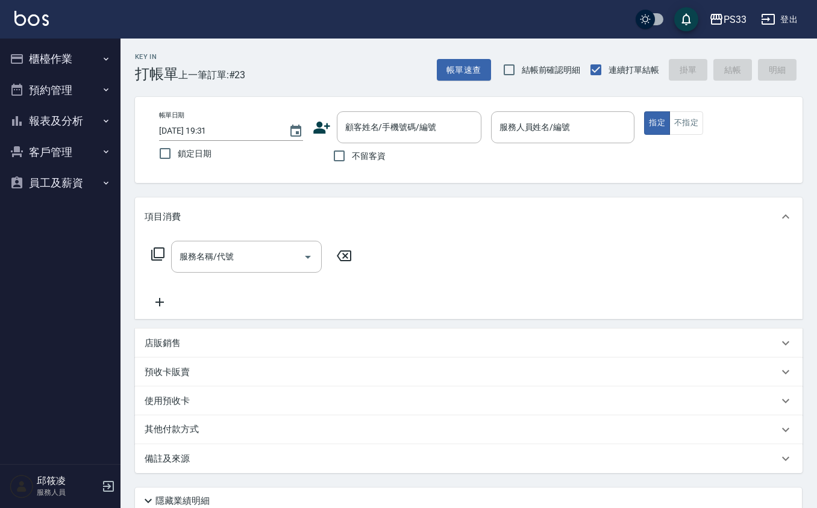
click at [328, 126] on icon at bounding box center [322, 128] width 18 height 18
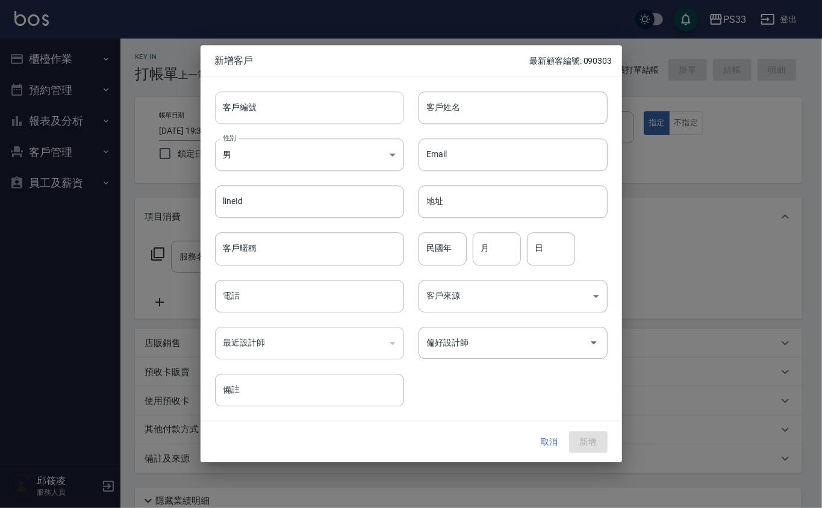
drag, startPoint x: 328, startPoint y: 126, endPoint x: 314, endPoint y: 109, distance: 22.3
click at [314, 109] on input "客戶編號" at bounding box center [309, 108] width 189 height 33
type input "110313"
type input "[PERSON_NAME]"
type input "80"
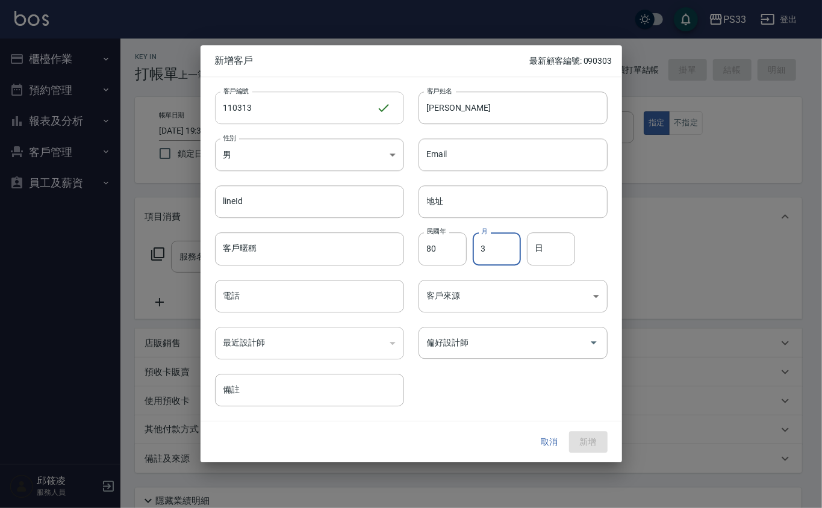
type input "3"
type input "13"
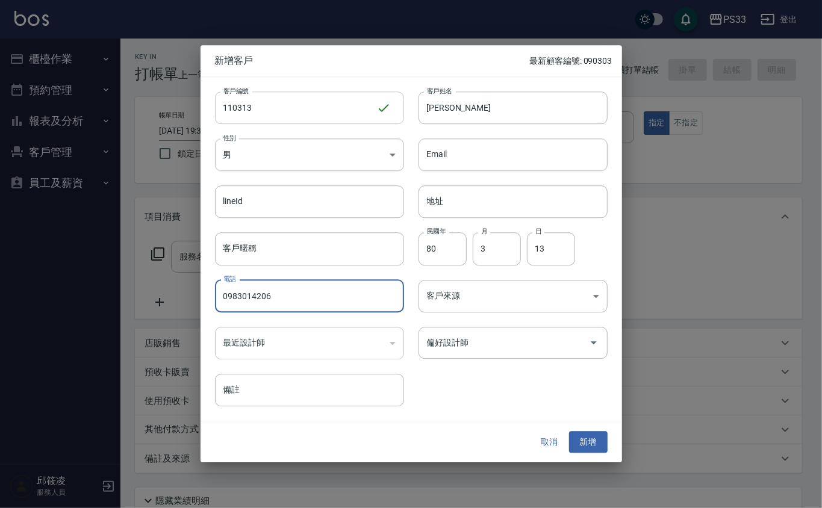
type input "0983014206"
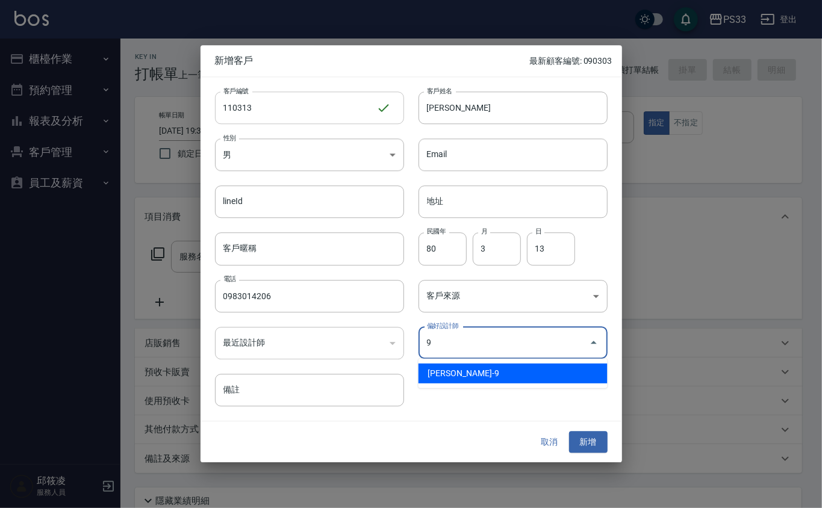
type input "許苡軒"
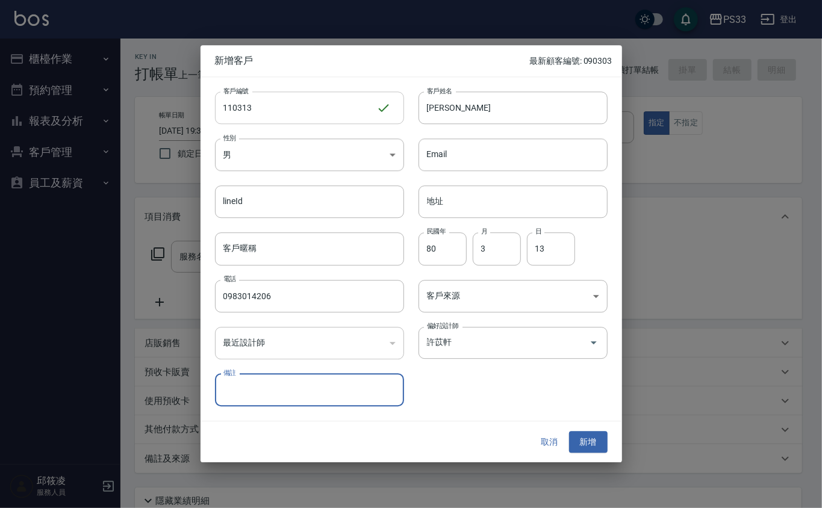
click at [569, 431] on button "新增" at bounding box center [588, 442] width 39 height 22
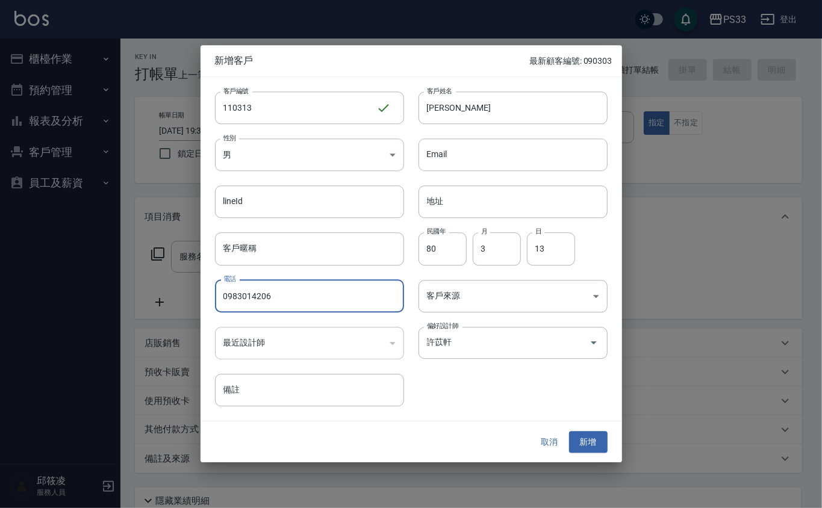
click at [382, 295] on input "0983014206" at bounding box center [309, 296] width 189 height 33
click at [575, 443] on button "新增" at bounding box center [588, 442] width 39 height 22
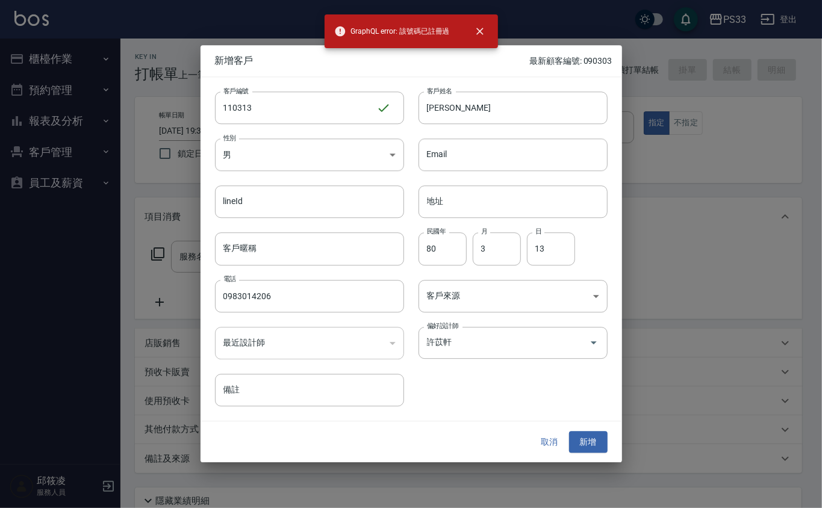
click at [560, 439] on button "取消" at bounding box center [550, 442] width 39 height 22
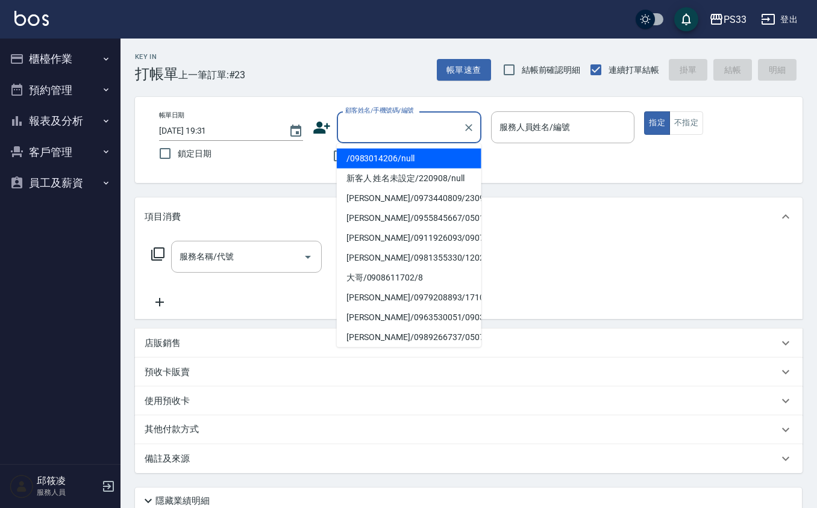
click at [408, 123] on input "顧客姓名/手機號碼/編號" at bounding box center [400, 127] width 116 height 21
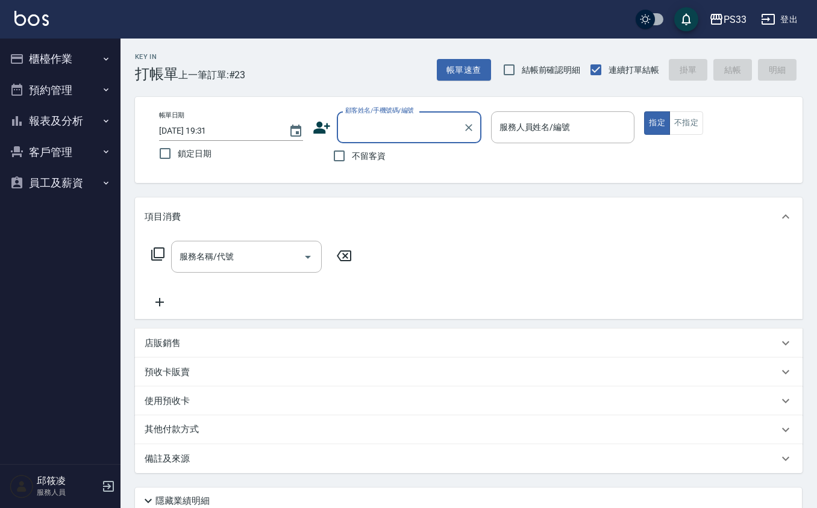
paste input "0983014206"
click at [377, 166] on li "/0983014206/null" at bounding box center [409, 159] width 145 height 20
type input "/0983014206/null"
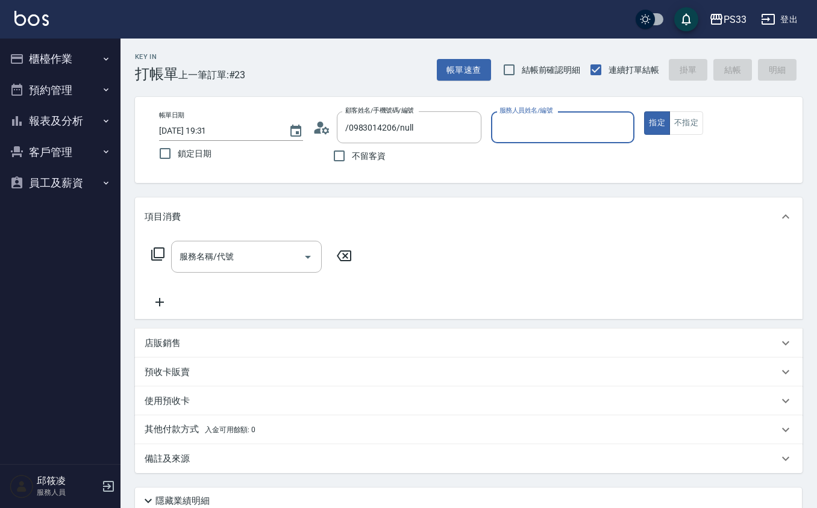
click at [317, 133] on icon at bounding box center [317, 130] width 7 height 5
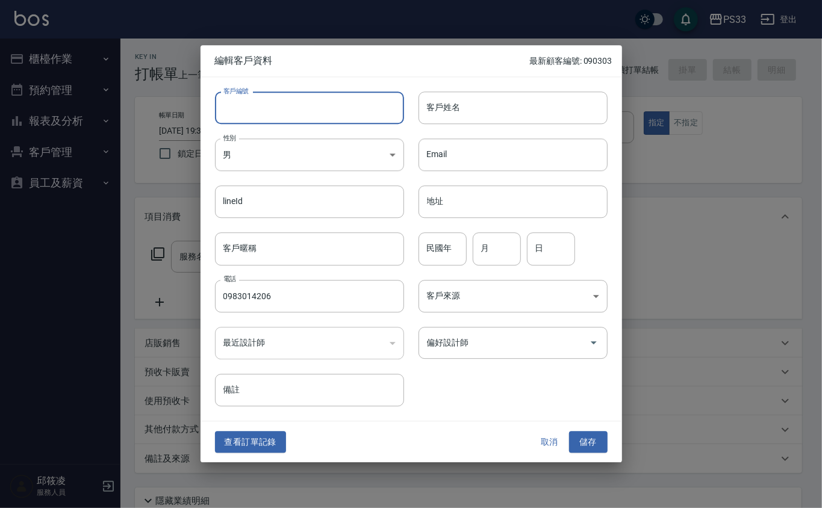
click at [323, 111] on input "客戶編號" at bounding box center [309, 108] width 189 height 33
type input "110313"
click at [558, 452] on button "取消" at bounding box center [550, 442] width 39 height 22
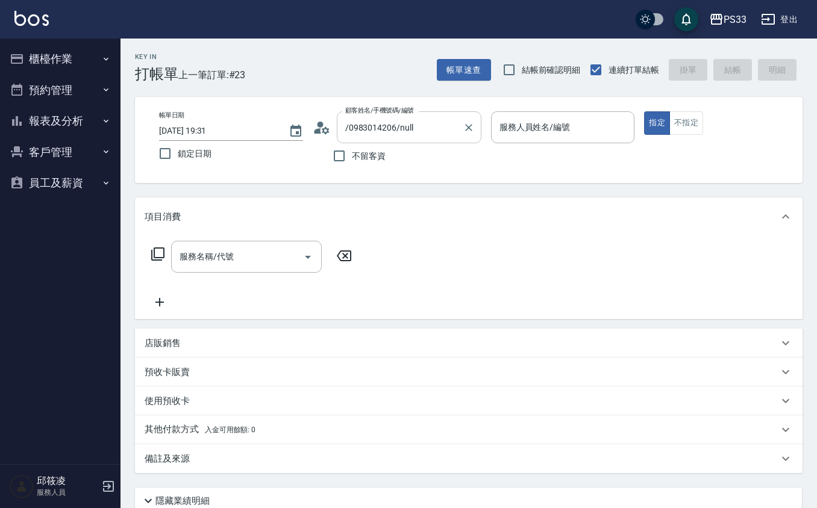
click at [410, 122] on input "/0983014206/null" at bounding box center [400, 127] width 116 height 21
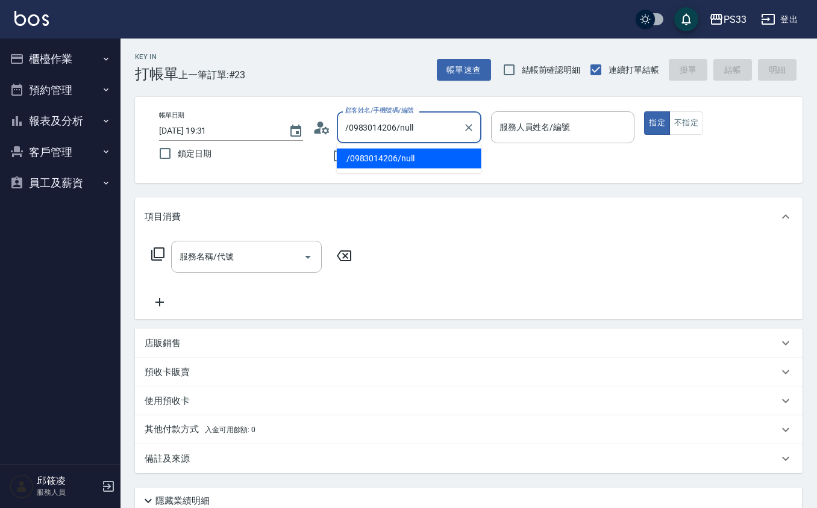
click at [410, 122] on input "/0983014206/null" at bounding box center [400, 127] width 116 height 21
click at [410, 121] on input "/0983014206/null" at bounding box center [400, 127] width 116 height 21
click at [411, 122] on input "/0983014206/null" at bounding box center [400, 127] width 116 height 21
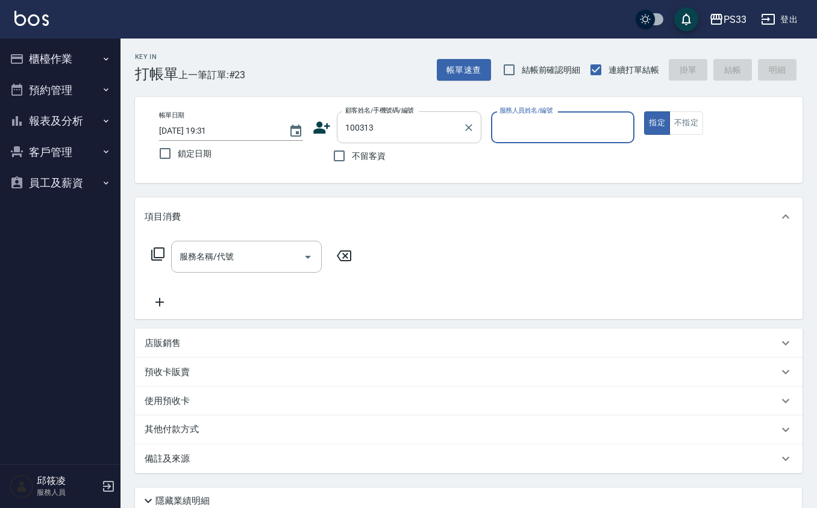
type input "[PERSON_NAME]/09863014206/100313"
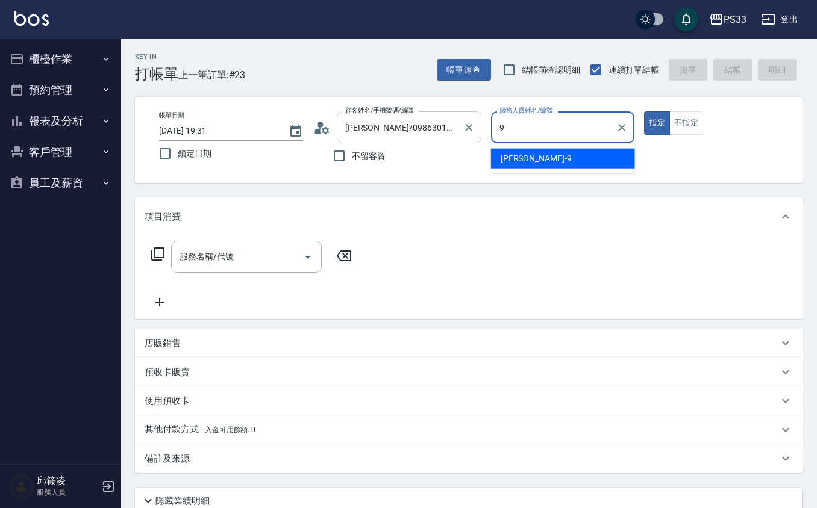
type input "苡軒-9"
type button "true"
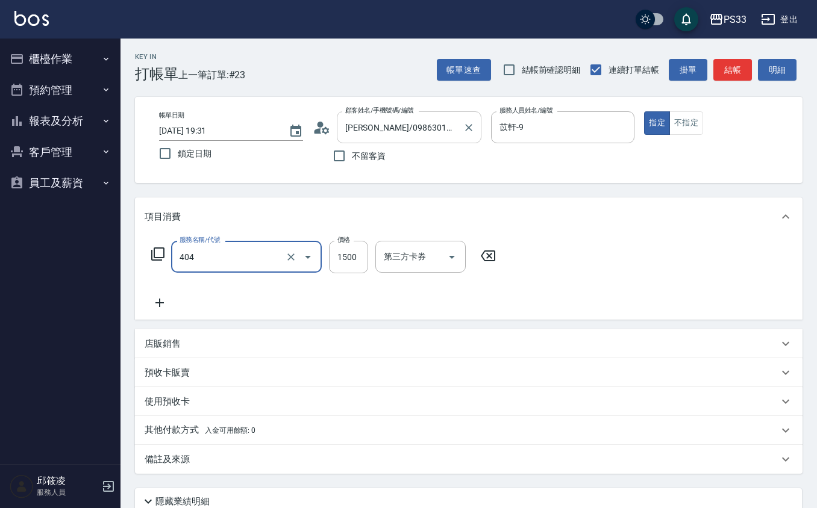
type input "設計染髮(404)"
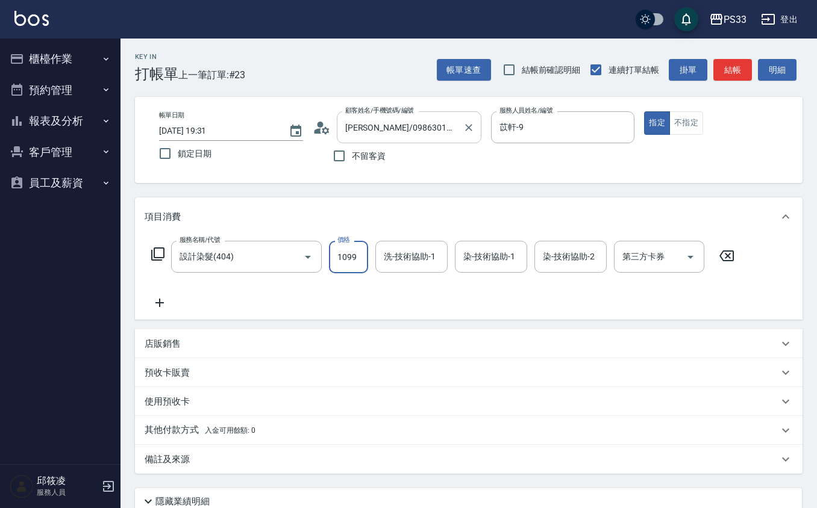
type input "1099"
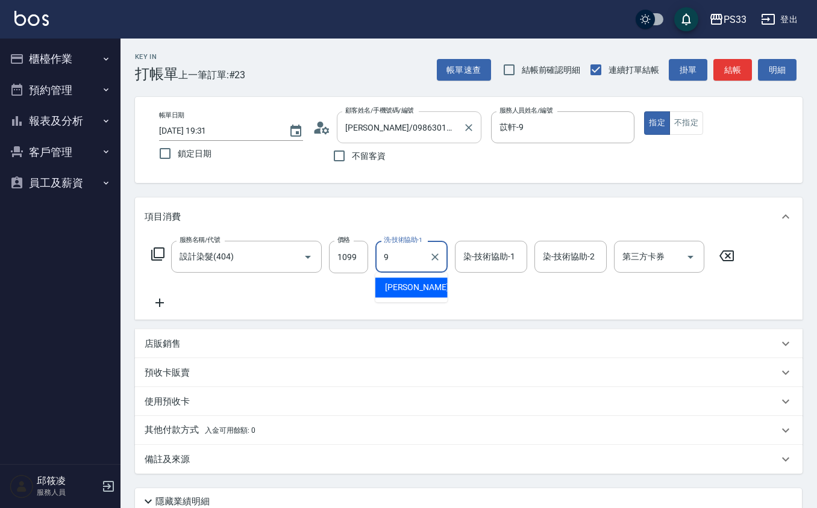
type input "苡軒-9"
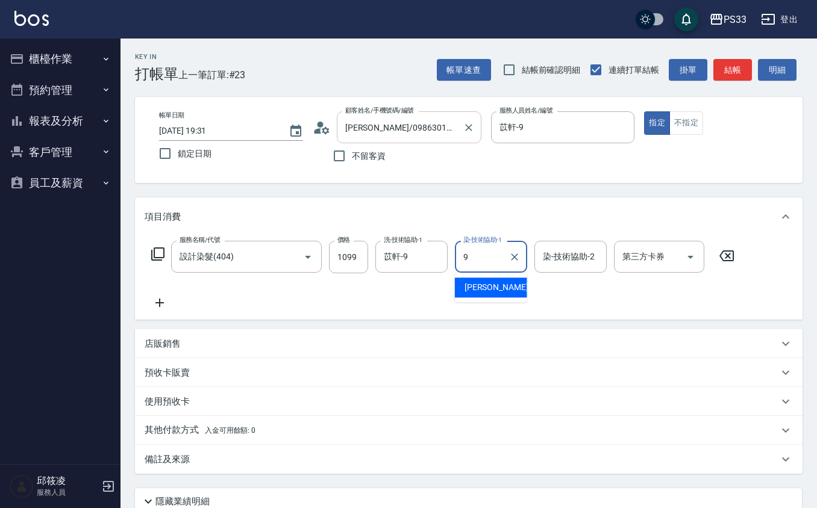
type input "苡軒-9"
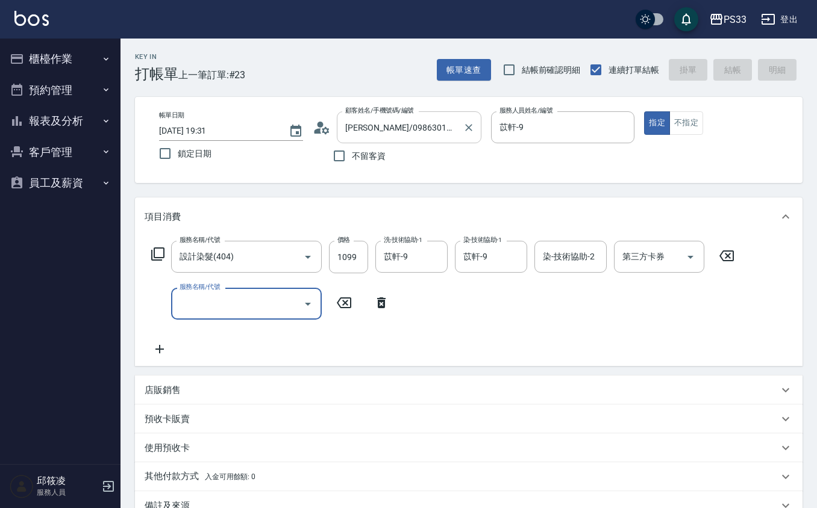
type input "[DATE] 19:33"
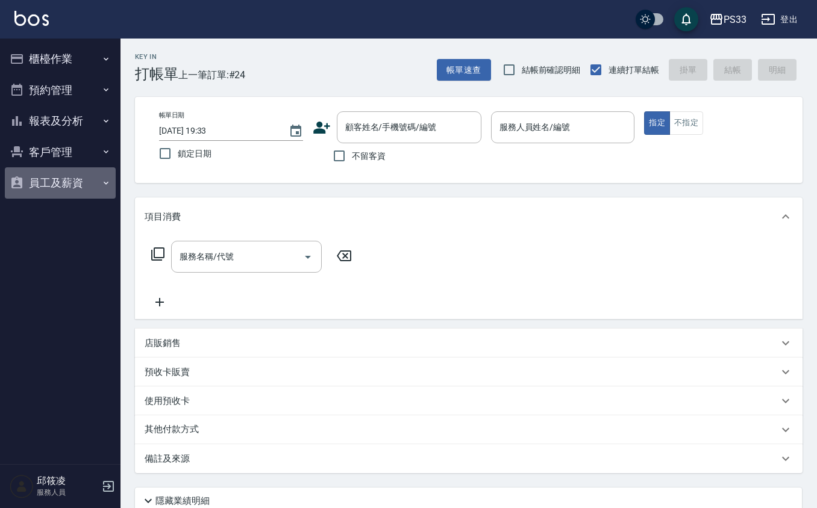
click at [69, 180] on button "員工及薪資" at bounding box center [60, 182] width 111 height 31
click at [70, 141] on button "客戶管理" at bounding box center [60, 152] width 111 height 31
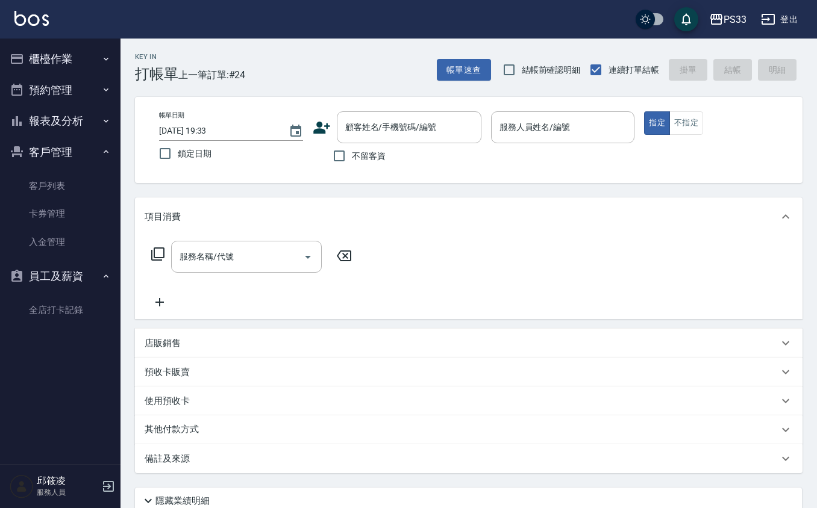
click at [78, 128] on button "報表及分析" at bounding box center [60, 120] width 111 height 31
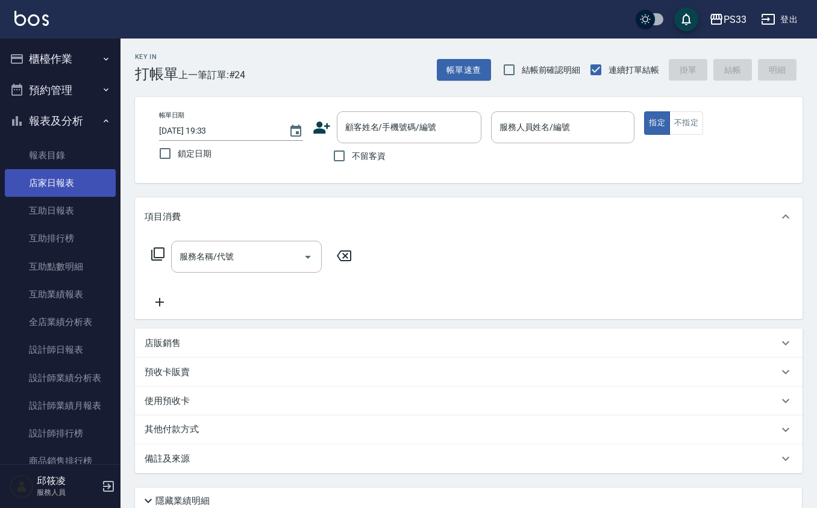
click at [75, 175] on link "店家日報表" at bounding box center [60, 183] width 111 height 28
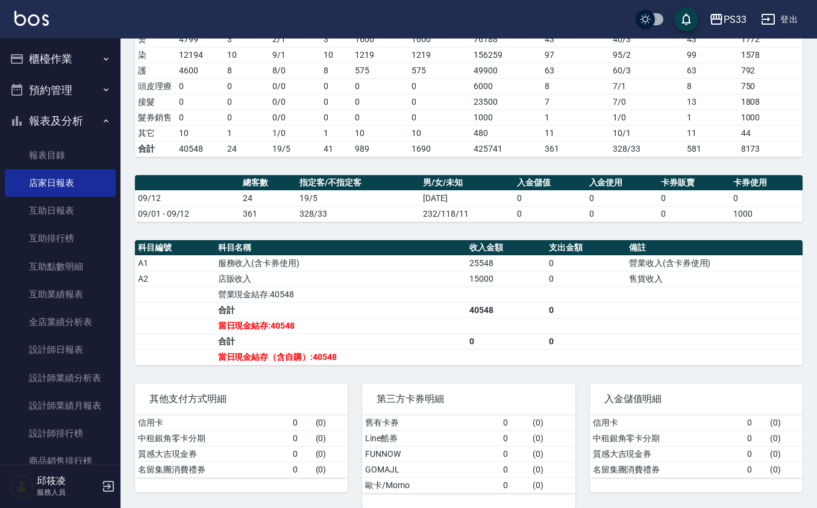
scroll to position [258, 0]
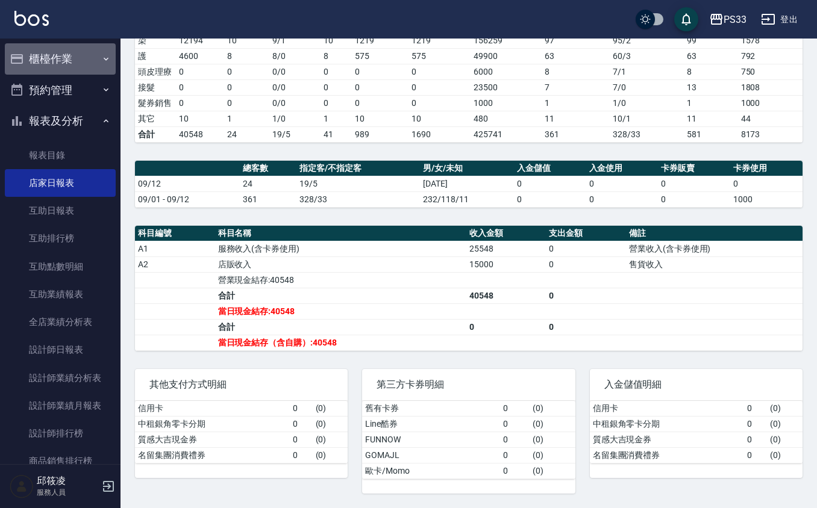
click at [73, 63] on button "櫃檯作業" at bounding box center [60, 58] width 111 height 31
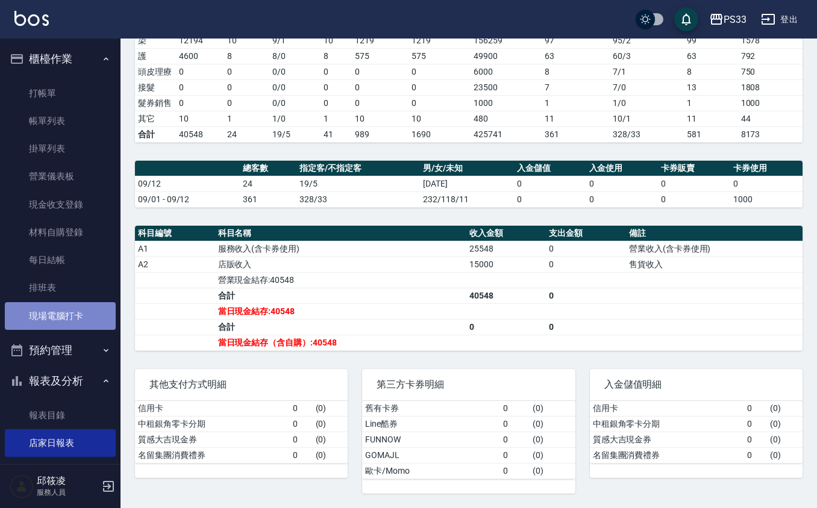
click at [69, 314] on link "現場電腦打卡" at bounding box center [60, 316] width 111 height 28
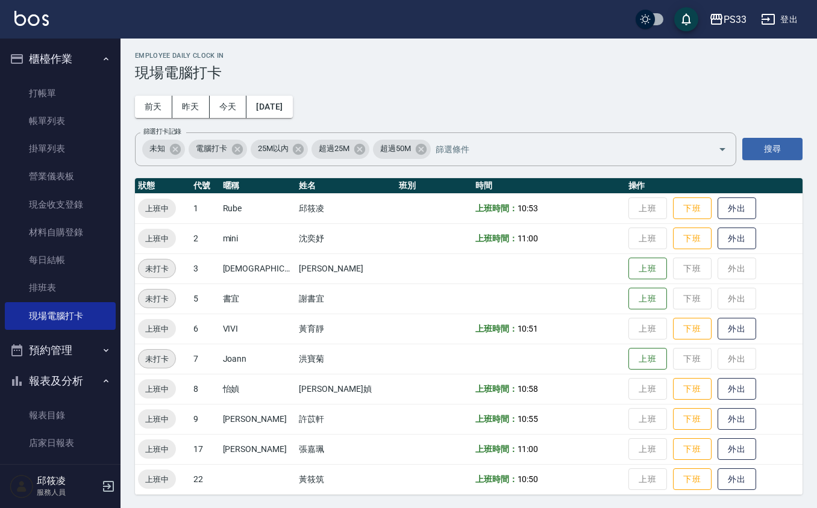
scroll to position [2, 0]
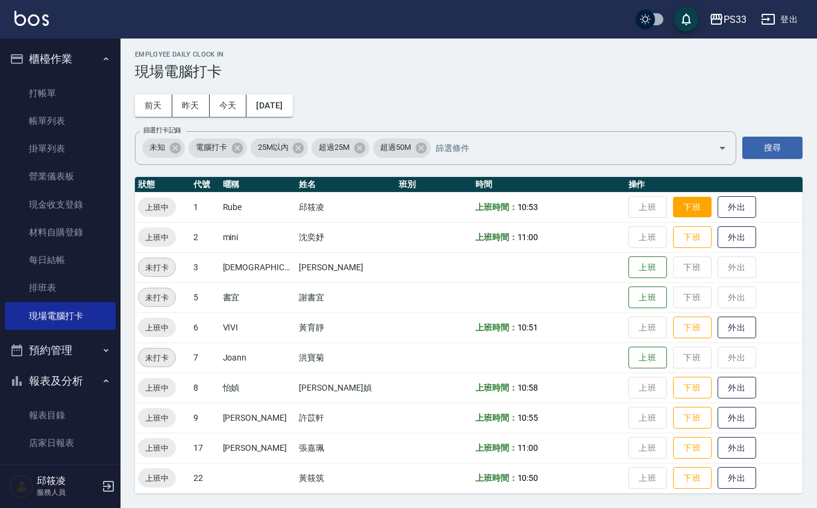
click at [673, 201] on button "下班" at bounding box center [692, 207] width 39 height 21
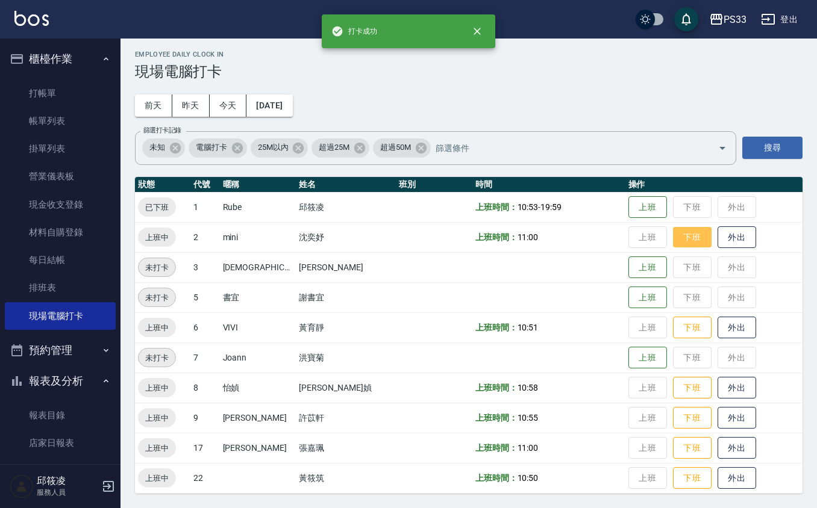
click at [675, 233] on button "下班" at bounding box center [692, 237] width 39 height 21
click at [682, 324] on button "下班" at bounding box center [692, 327] width 39 height 21
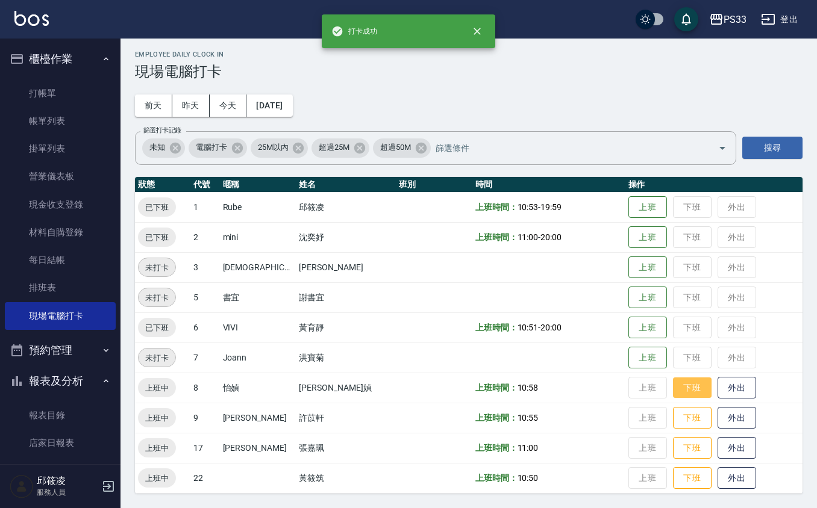
click at [676, 388] on button "下班" at bounding box center [692, 388] width 39 height 21
click at [673, 426] on button "下班" at bounding box center [692, 418] width 39 height 21
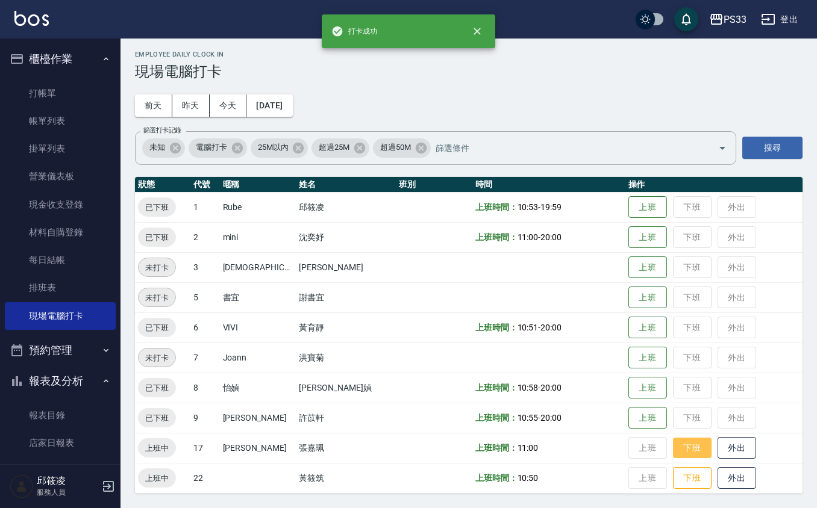
click at [681, 442] on button "下班" at bounding box center [692, 448] width 39 height 21
click at [678, 484] on button "下班" at bounding box center [692, 478] width 39 height 21
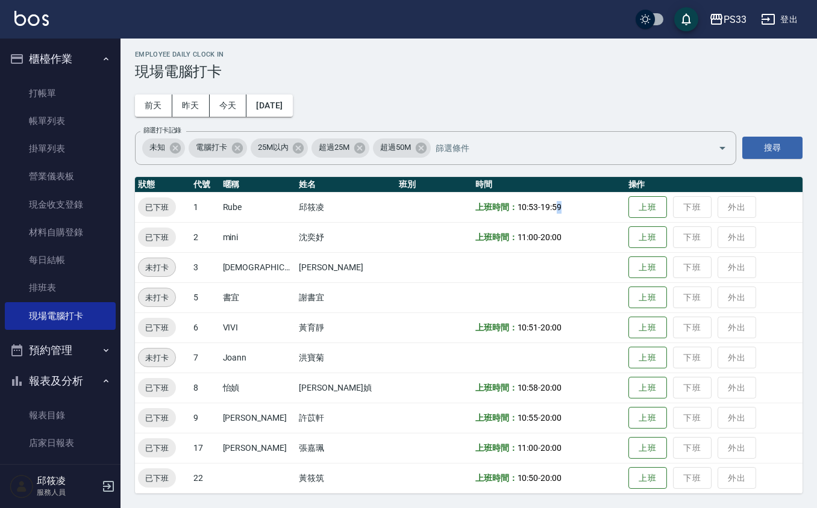
drag, startPoint x: 548, startPoint y: 201, endPoint x: 528, endPoint y: 210, distance: 21.0
click at [528, 210] on td "上班時間： 10:53 - 19:59" at bounding box center [548, 207] width 153 height 30
click at [540, 116] on div "Employee Daily Clock In 現場電腦打卡 [DATE] [DATE] [DATE] [DATE] 篩選打卡記錄 未知 電腦打卡 25M以內…" at bounding box center [468, 272] width 696 height 472
click at [631, 201] on button "上班" at bounding box center [647, 207] width 39 height 21
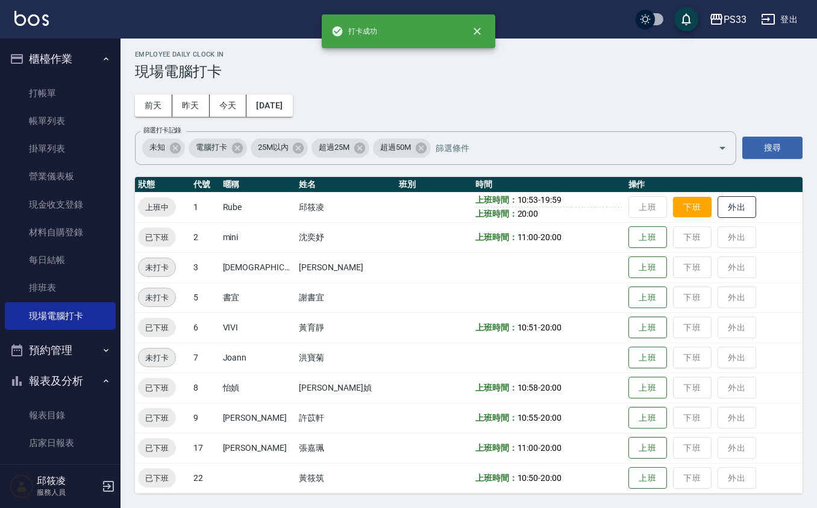
click at [680, 201] on button "下班" at bounding box center [692, 207] width 39 height 21
